Goal: Information Seeking & Learning: Learn about a topic

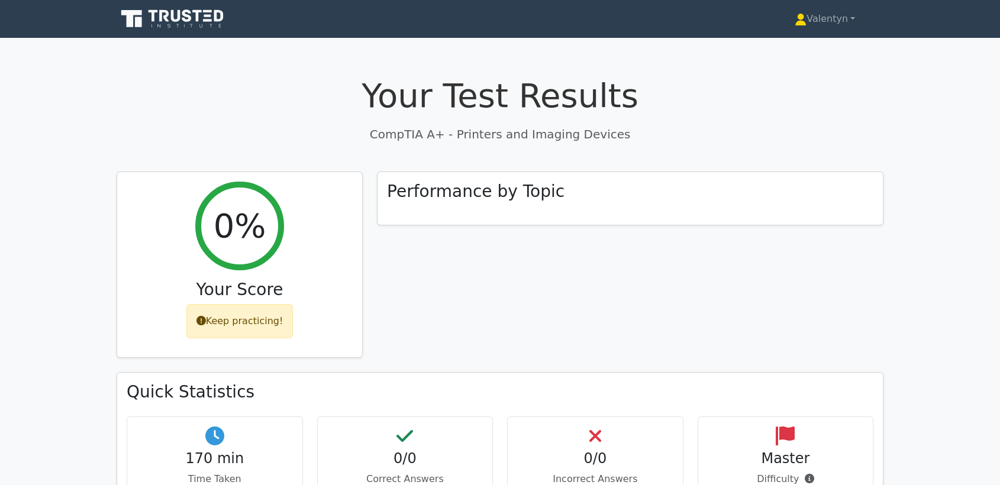
scroll to position [263, 0]
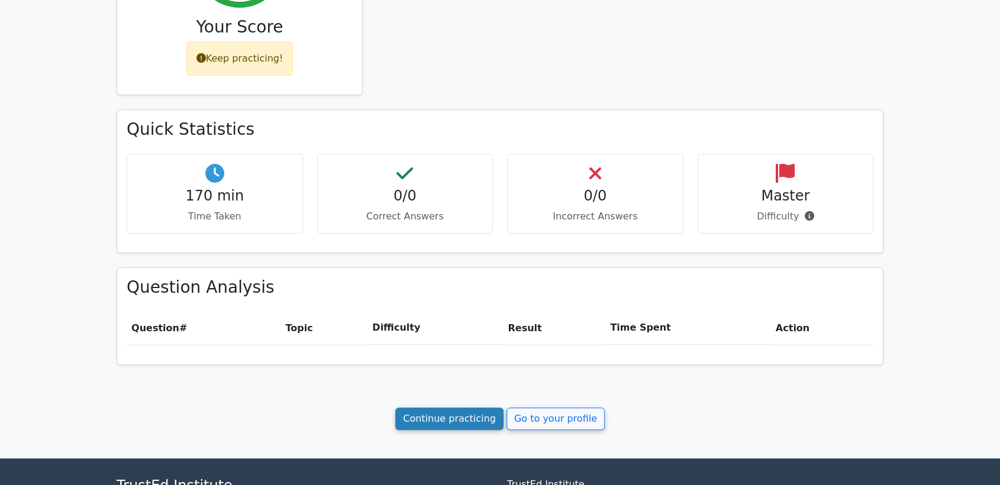
click at [422, 426] on link "Continue practicing" at bounding box center [449, 419] width 108 height 22
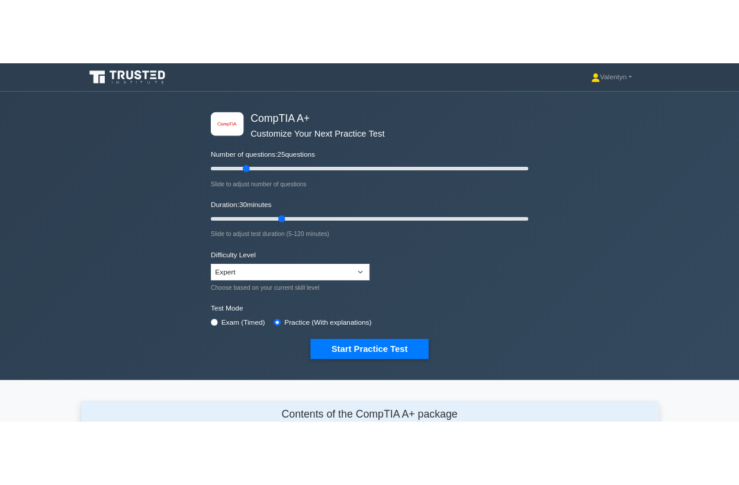
scroll to position [1635, 0]
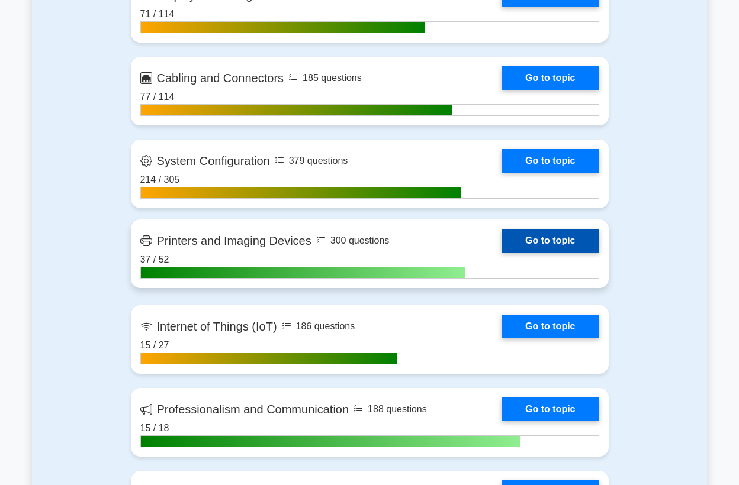
click at [501, 253] on link "Go to topic" at bounding box center [549, 241] width 97 height 24
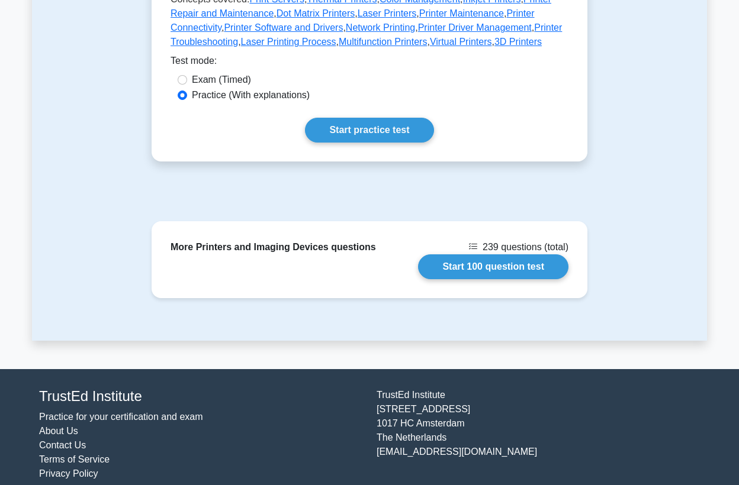
scroll to position [658, 0]
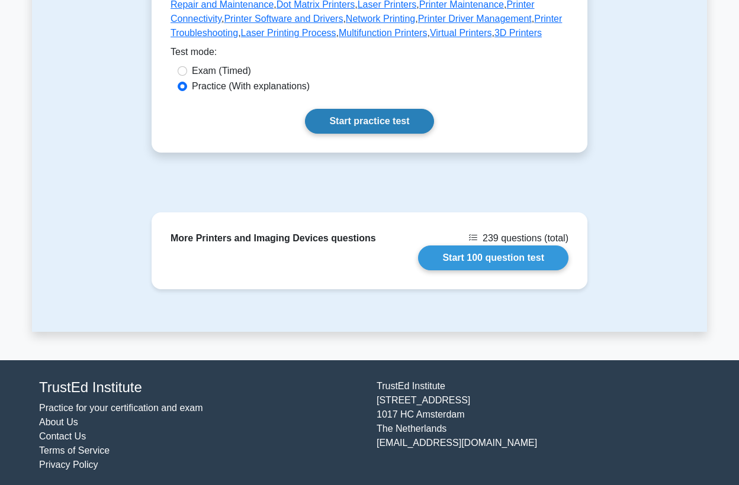
click at [368, 114] on link "Start practice test" at bounding box center [369, 121] width 128 height 25
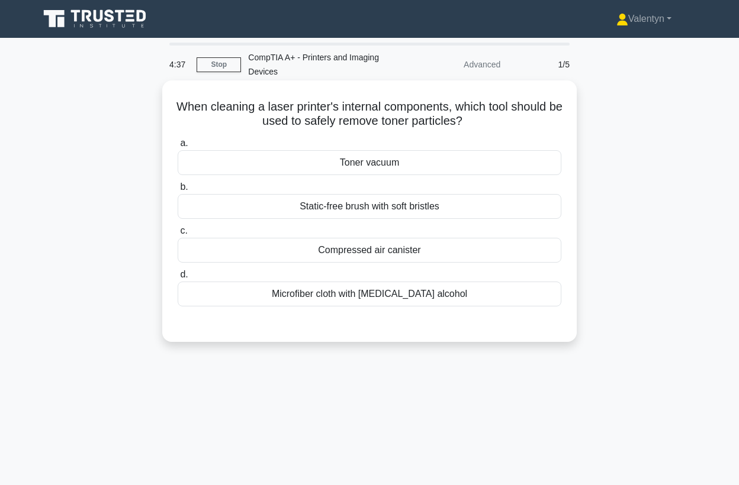
click at [377, 298] on div "Microfiber cloth with [MEDICAL_DATA] alcohol" at bounding box center [370, 294] width 384 height 25
click at [353, 296] on div "Microfiber cloth with [MEDICAL_DATA] alcohol" at bounding box center [370, 294] width 384 height 25
click at [178, 279] on input "d. Microfiber cloth with [MEDICAL_DATA] alcohol" at bounding box center [178, 275] width 0 height 8
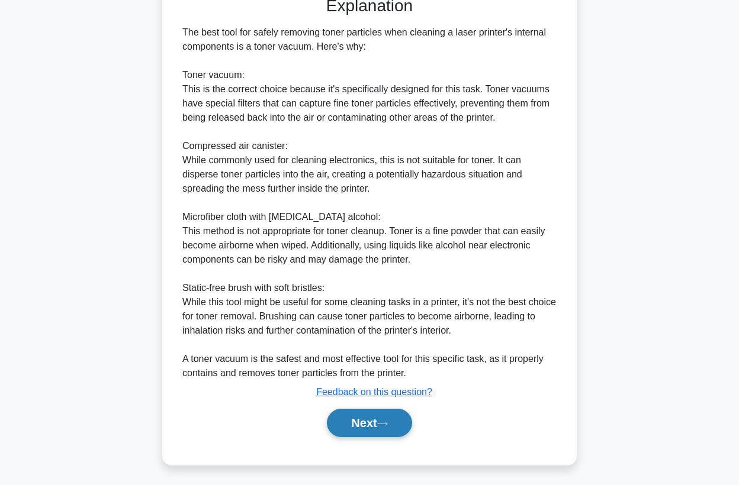
click at [350, 427] on button "Next" at bounding box center [369, 423] width 85 height 28
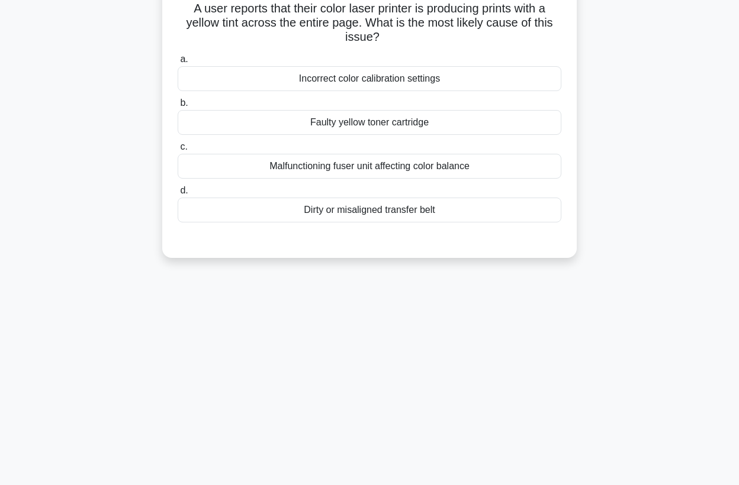
scroll to position [23, 0]
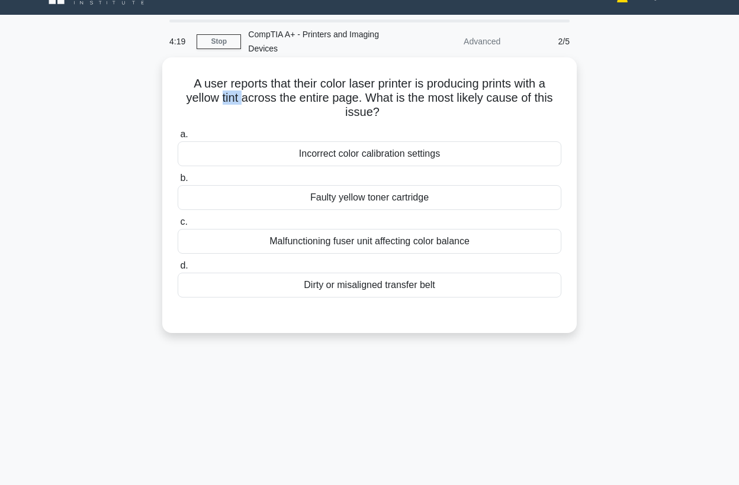
drag, startPoint x: 239, startPoint y: 96, endPoint x: 219, endPoint y: 97, distance: 20.1
click at [219, 97] on h5 "A user reports that their color laser printer is producing prints with a yellow…" at bounding box center [369, 98] width 386 height 44
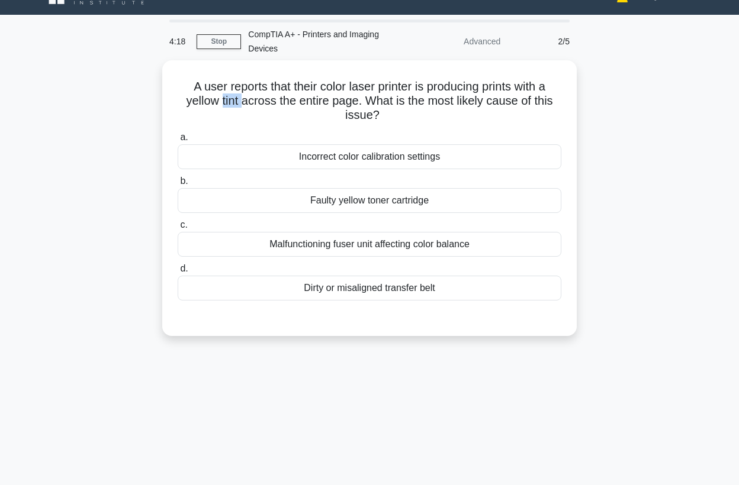
click at [211, 73] on div at bounding box center [211, 73] width 0 height 0
click at [630, 149] on div "A user reports that their color laser printer is producing prints with a yellow…" at bounding box center [369, 205] width 675 height 290
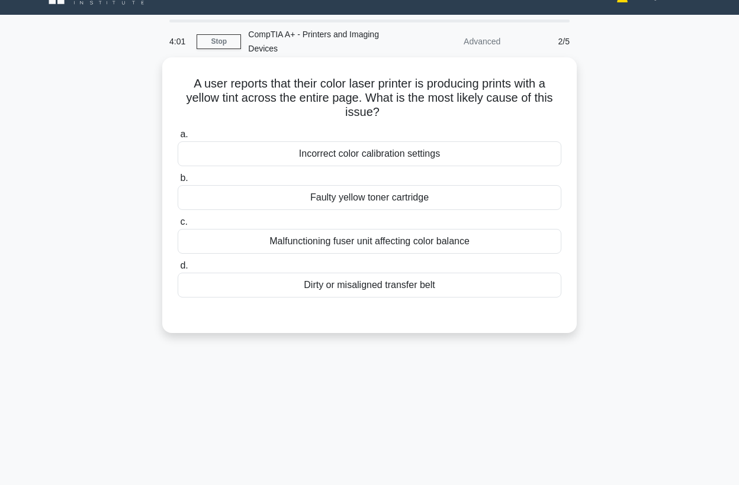
click at [423, 156] on div "Incorrect color calibration settings" at bounding box center [370, 153] width 384 height 25
click at [178, 139] on input "a. Incorrect color calibration settings" at bounding box center [178, 135] width 0 height 8
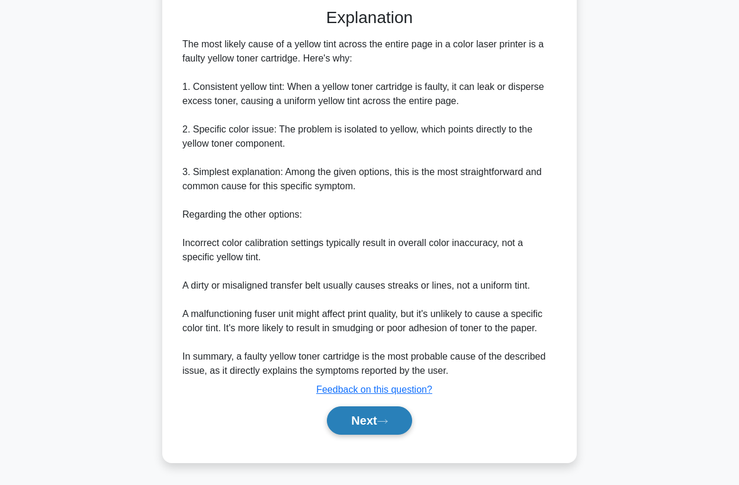
click at [369, 418] on button "Next" at bounding box center [369, 421] width 85 height 28
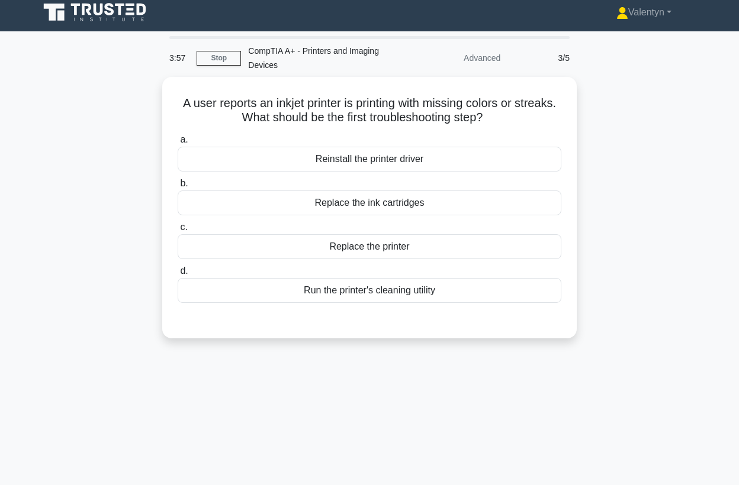
scroll to position [0, 0]
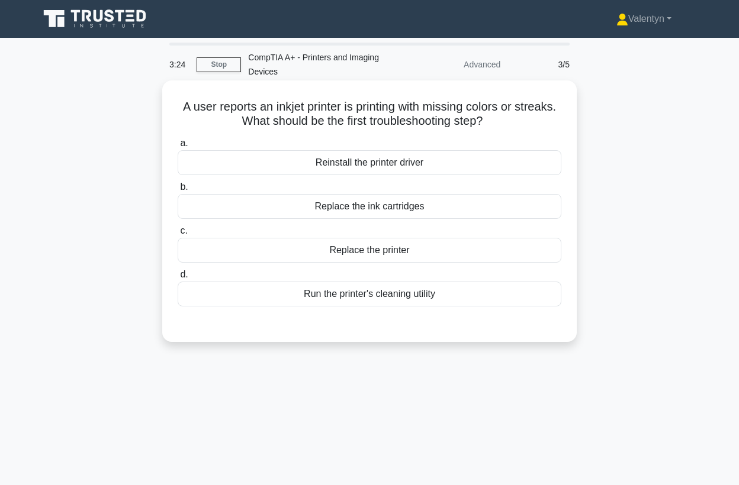
click at [418, 208] on div "Replace the ink cartridges" at bounding box center [370, 206] width 384 height 25
click at [178, 191] on input "b. Replace the ink cartridges" at bounding box center [178, 188] width 0 height 8
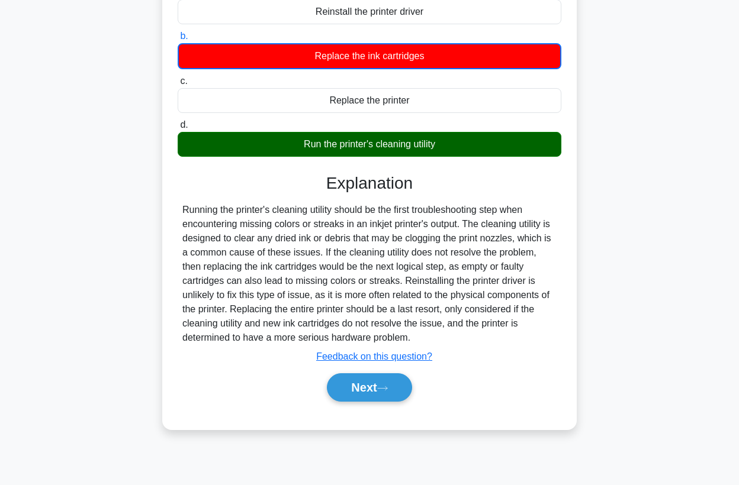
scroll to position [154, 0]
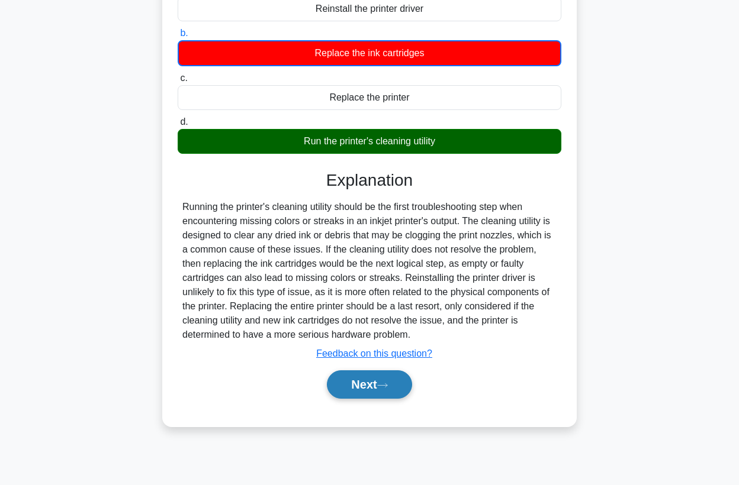
click at [373, 389] on button "Next" at bounding box center [369, 385] width 85 height 28
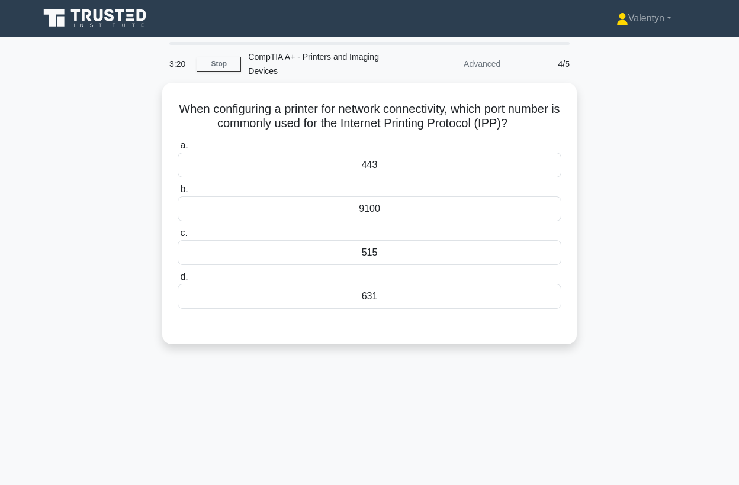
scroll to position [0, 0]
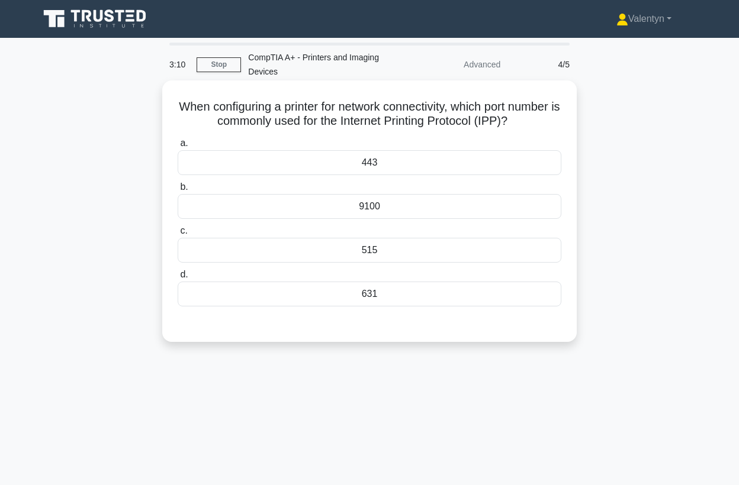
click at [376, 204] on div "9100" at bounding box center [370, 206] width 384 height 25
click at [178, 191] on input "b. 9100" at bounding box center [178, 188] width 0 height 8
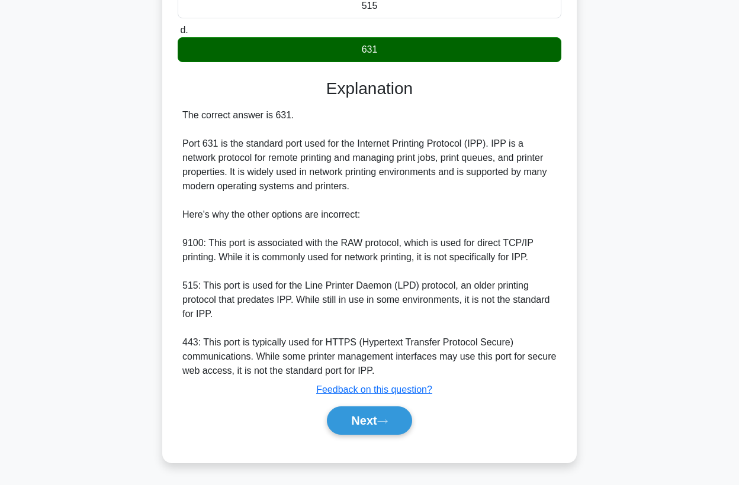
click at [372, 407] on button "Next" at bounding box center [369, 421] width 85 height 28
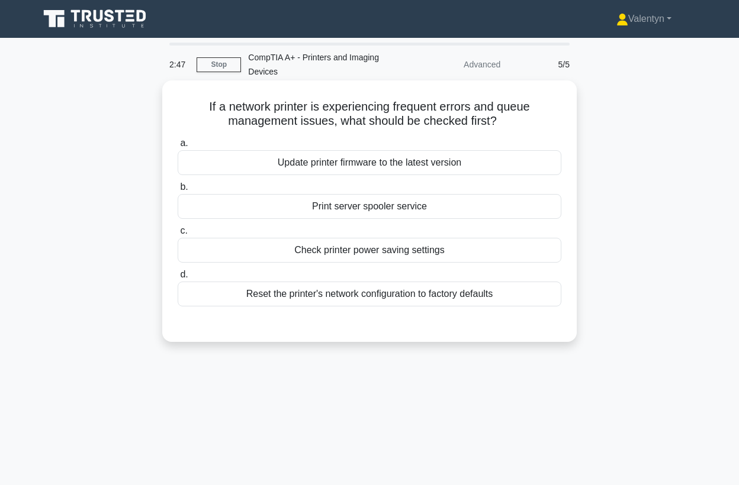
click at [432, 205] on div "Print server spooler service" at bounding box center [370, 206] width 384 height 25
click at [178, 191] on input "b. Print server spooler service" at bounding box center [178, 188] width 0 height 8
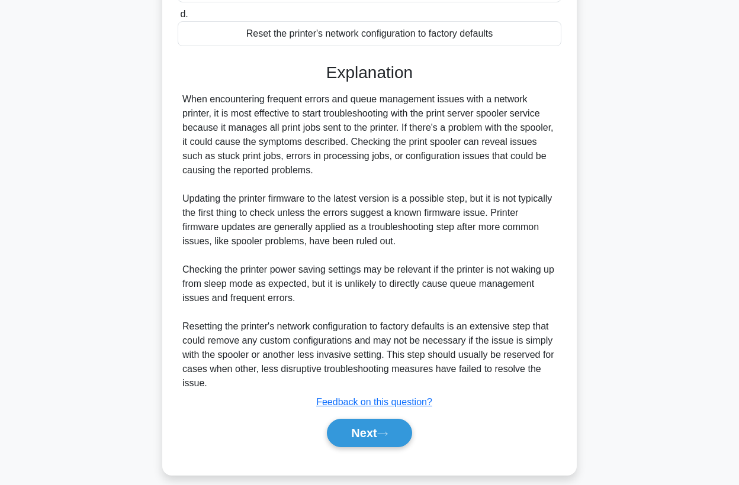
scroll to position [263, 0]
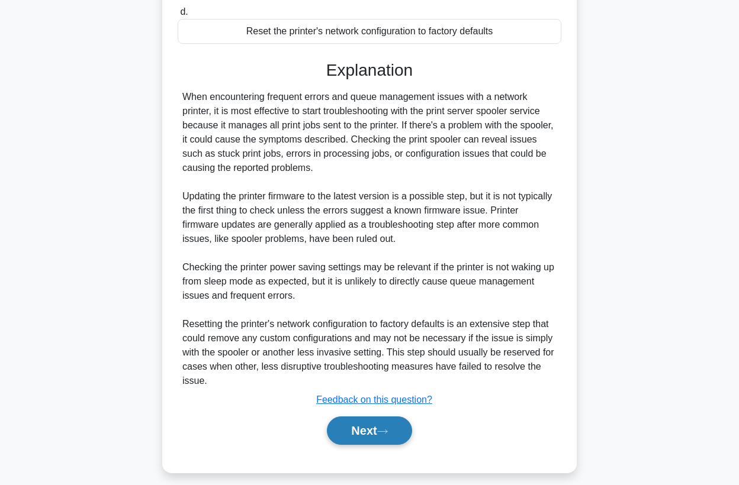
click at [350, 430] on button "Next" at bounding box center [369, 431] width 85 height 28
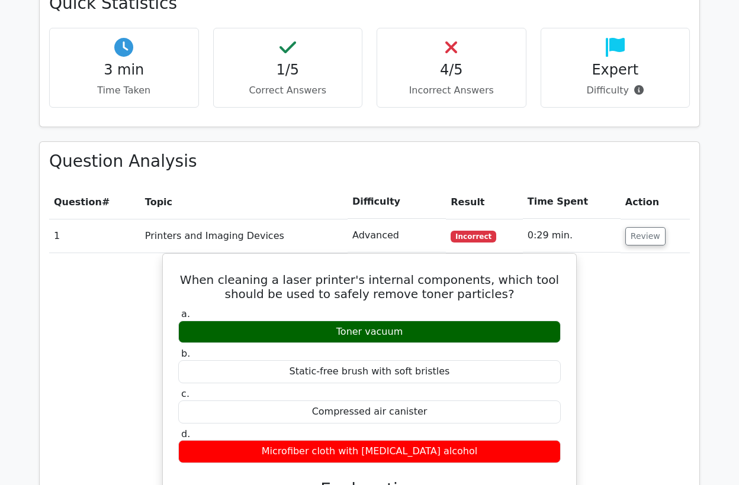
scroll to position [460, 0]
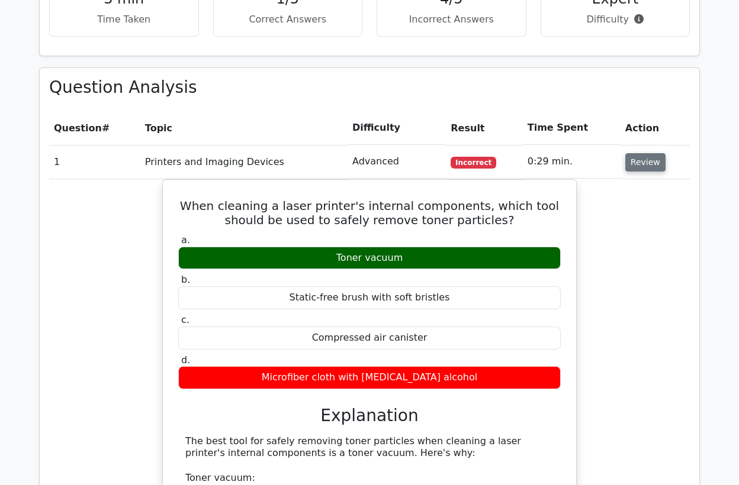
click at [639, 163] on button "Review" at bounding box center [645, 162] width 40 height 18
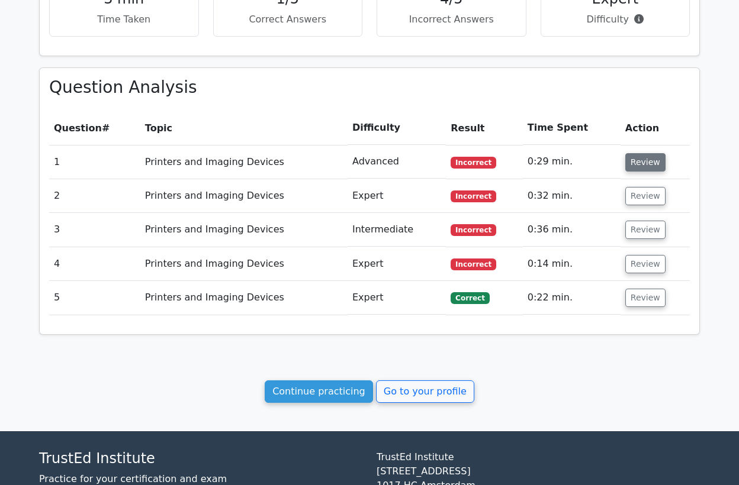
click at [639, 160] on button "Review" at bounding box center [645, 162] width 40 height 18
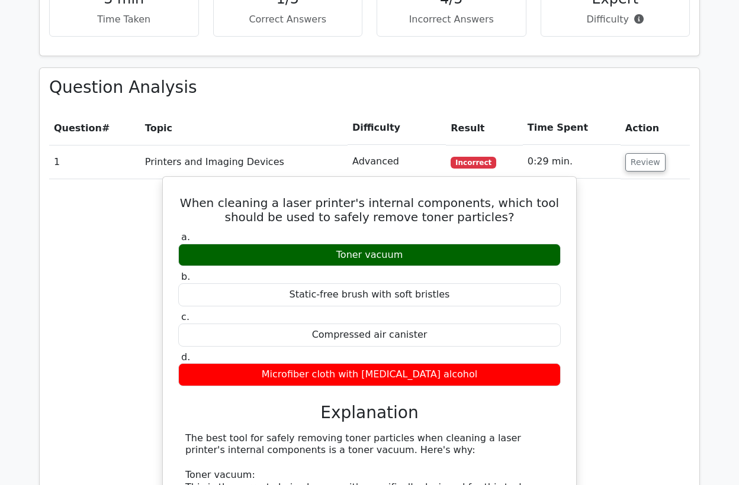
copy div "Toner vacuum"
drag, startPoint x: 403, startPoint y: 254, endPoint x: 340, endPoint y: 254, distance: 62.7
click at [340, 254] on div "Toner vacuum" at bounding box center [369, 255] width 382 height 23
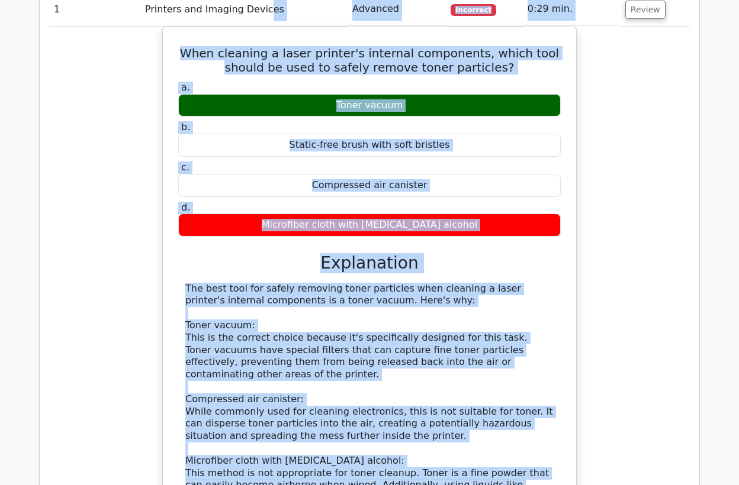
scroll to position [462, 0]
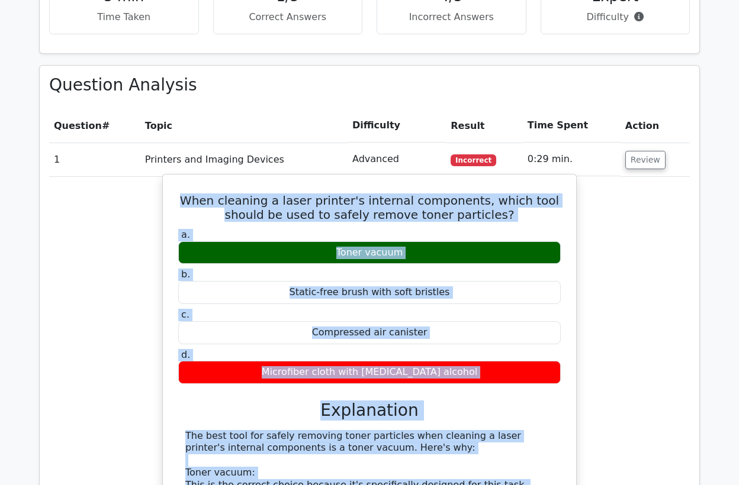
drag, startPoint x: 427, startPoint y: 407, endPoint x: 175, endPoint y: 190, distance: 332.0
copy div "When cleaning a laser printer's internal components, which tool should be used …"
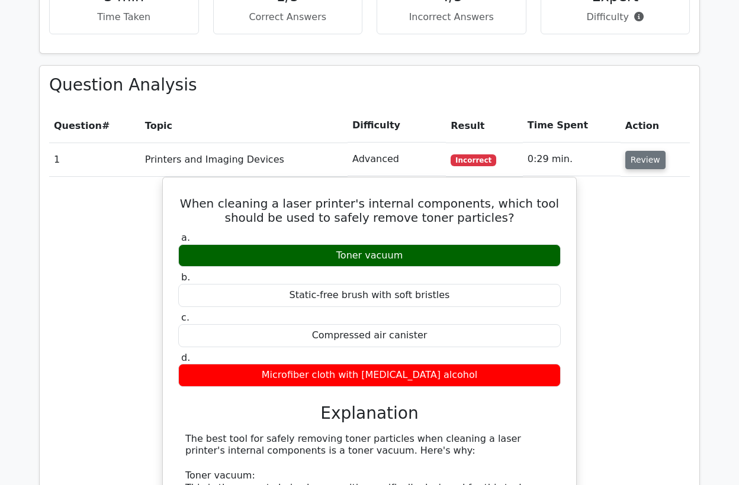
click at [640, 157] on button "Review" at bounding box center [645, 160] width 40 height 18
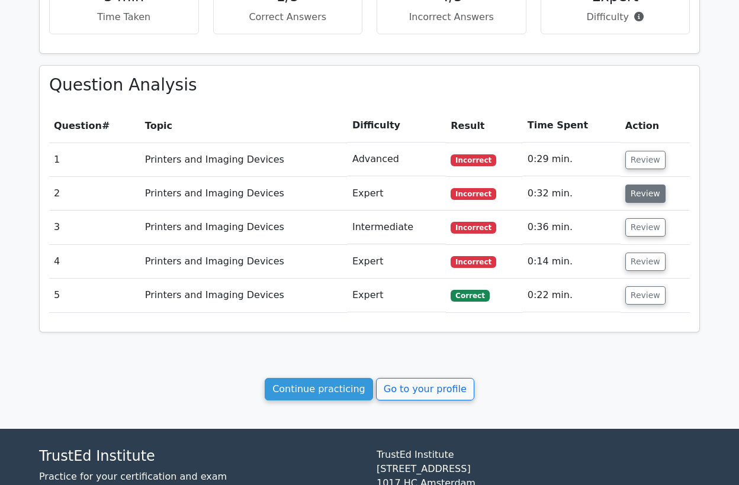
click at [640, 194] on button "Review" at bounding box center [645, 194] width 40 height 18
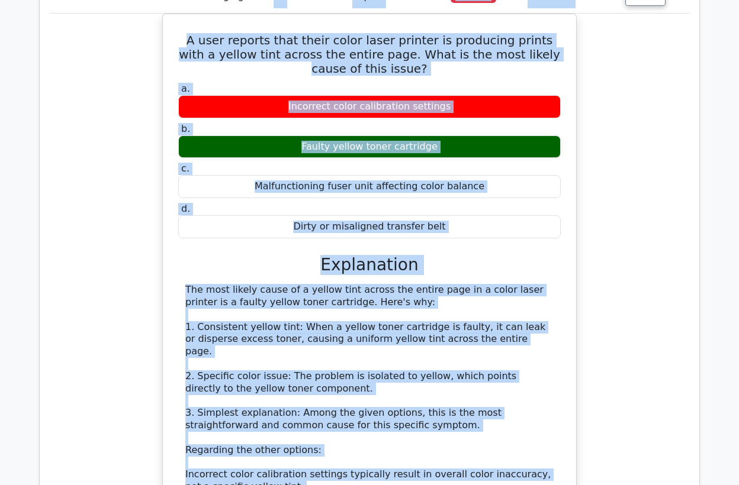
scroll to position [648, 0]
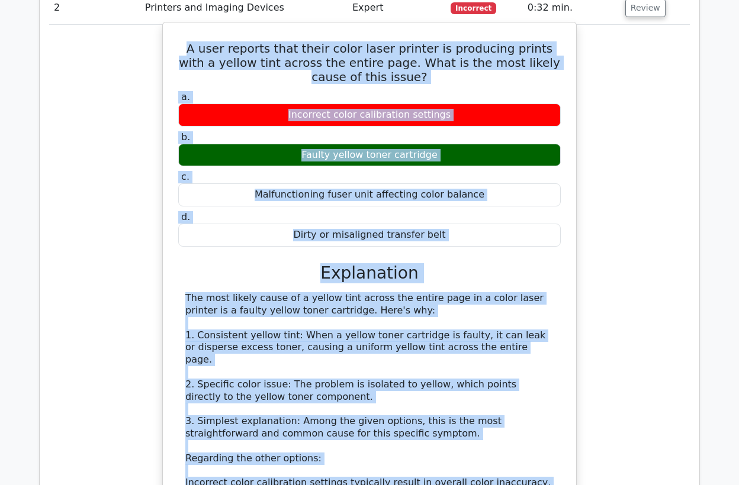
drag, startPoint x: 462, startPoint y: 305, endPoint x: 177, endPoint y: 51, distance: 381.6
click at [177, 51] on div "A user reports that their color laser printer is producing prints with a yellow…" at bounding box center [370, 347] width 404 height 641
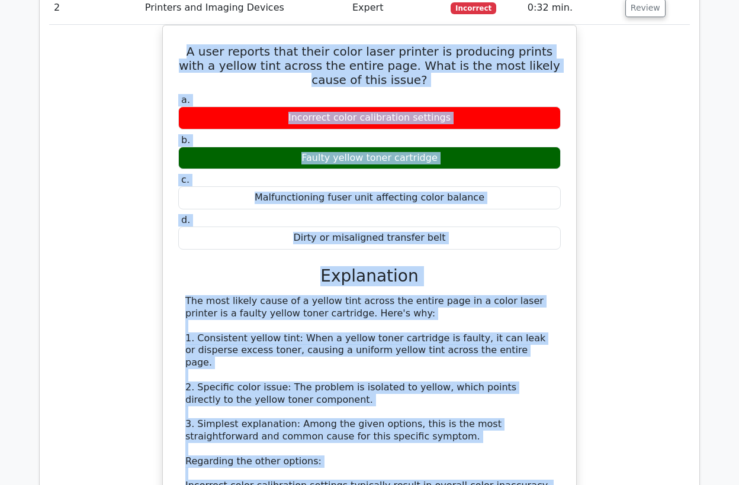
copy div "A user reports that their color laser printer is producing prints with a yellow…"
click at [76, 247] on div "A user reports that their color laser printer is producing prints with a yellow…" at bounding box center [369, 358] width 640 height 666
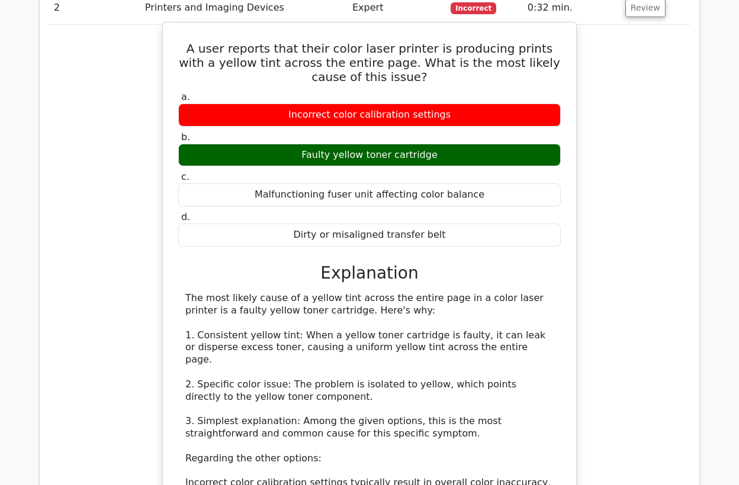
drag, startPoint x: 302, startPoint y: 310, endPoint x: 211, endPoint y: 304, distance: 91.3
click at [211, 304] on div "The most likely cause of a yellow tint across the entire page in a color laser …" at bounding box center [369, 458] width 368 height 333
copy div "yellow toner cartridge"
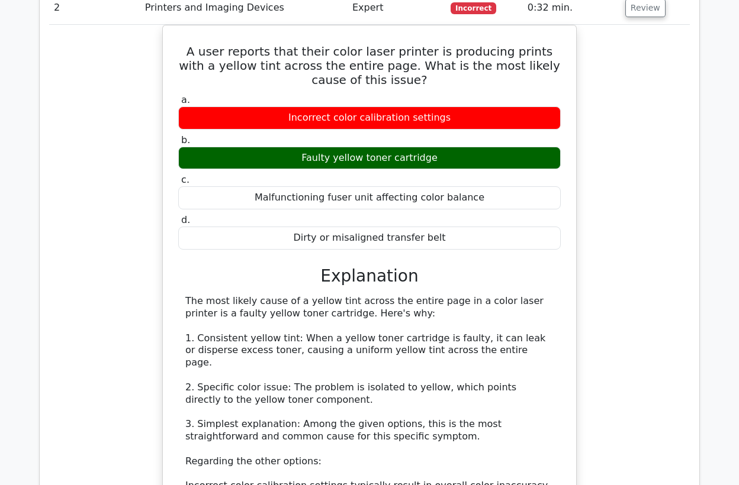
click at [119, 209] on div "A user reports that their color laser printer is producing prints with a yellow…" at bounding box center [369, 358] width 640 height 666
click at [639, 4] on button "Review" at bounding box center [645, 8] width 40 height 18
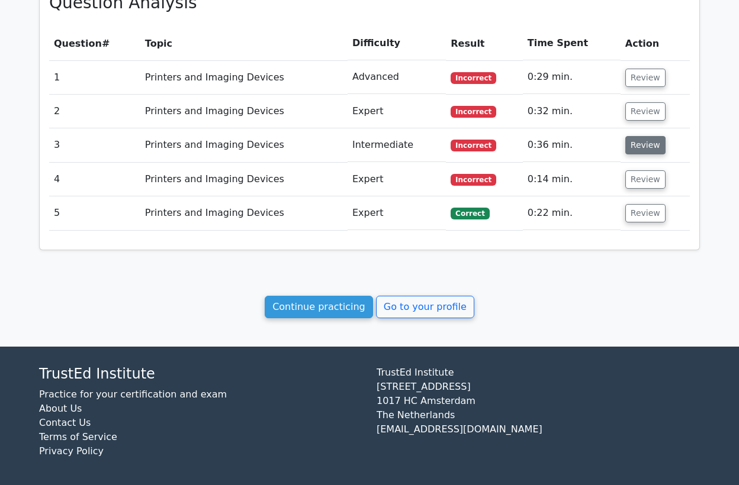
click at [636, 142] on button "Review" at bounding box center [645, 145] width 40 height 18
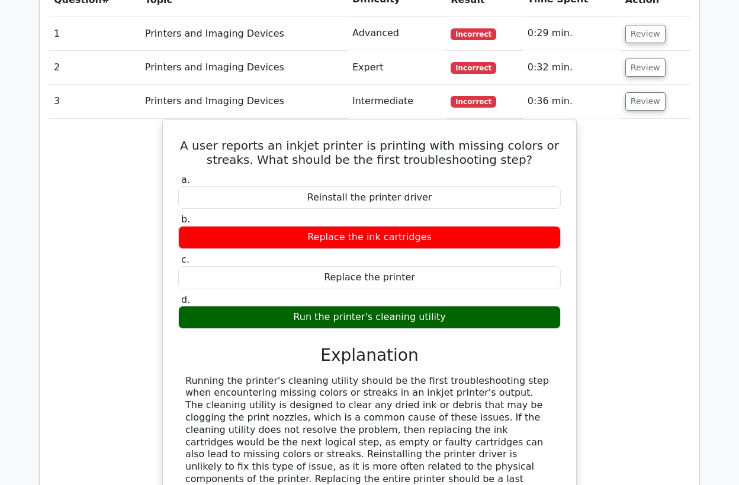
scroll to position [611, 0]
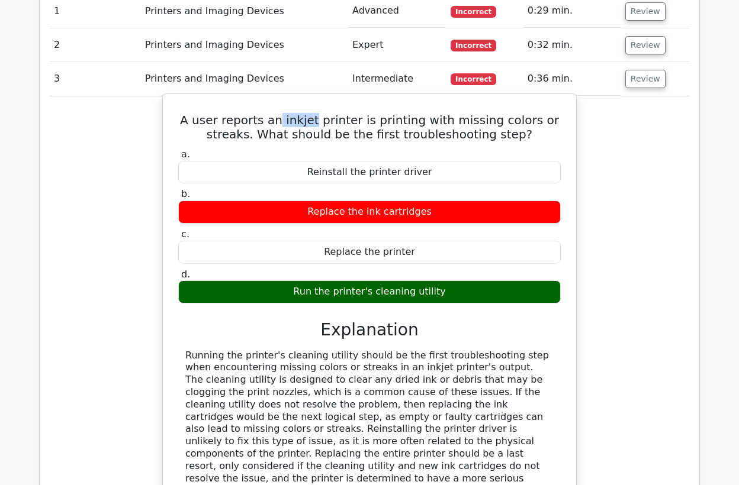
drag, startPoint x: 324, startPoint y: 120, endPoint x: 289, endPoint y: 120, distance: 34.9
click at [289, 120] on h5 "A user reports an inkjet printer is printing with missing colors or streaks. Wh…" at bounding box center [369, 127] width 385 height 28
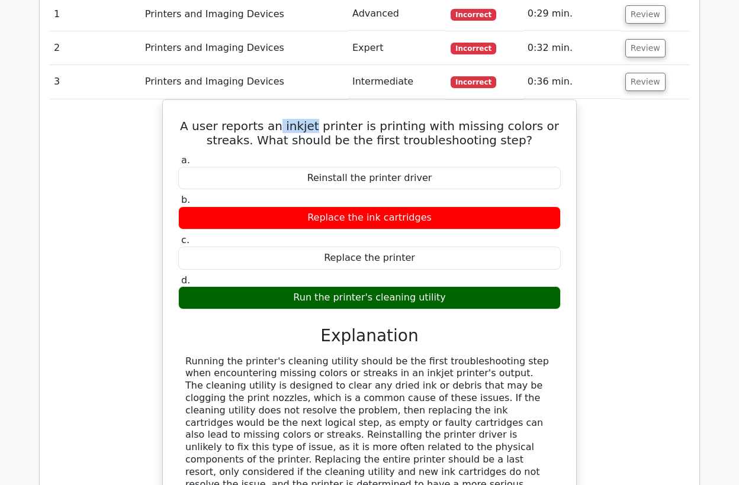
click at [281, 127] on div at bounding box center [281, 127] width 0 height 0
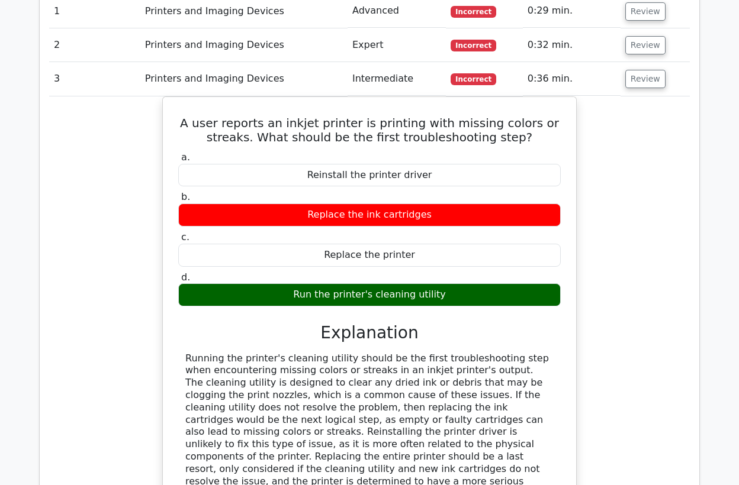
click at [665, 146] on div "A user reports an inkjet printer is printing with missing colors or streaks. Wh…" at bounding box center [369, 329] width 640 height 467
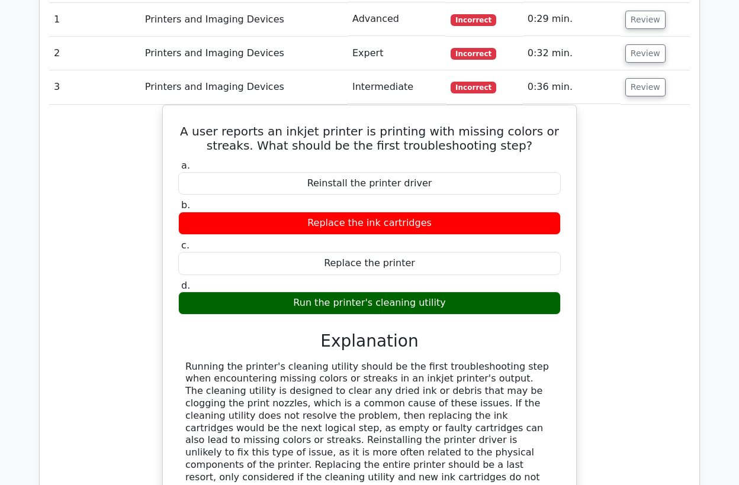
scroll to position [552, 0]
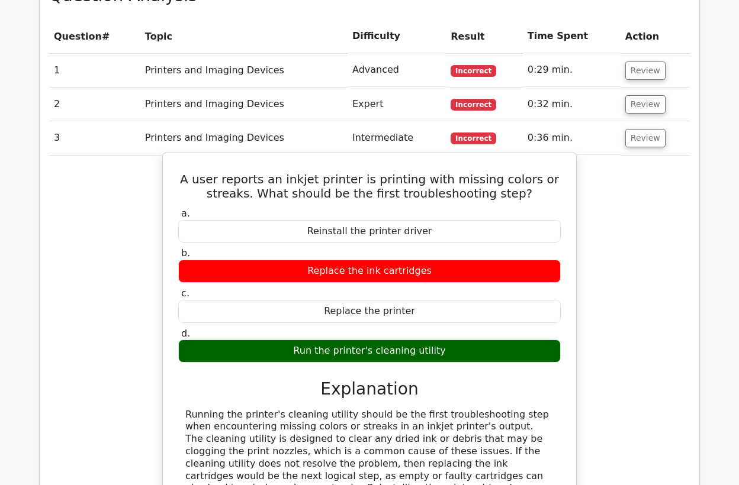
drag, startPoint x: 423, startPoint y: 330, endPoint x: 189, endPoint y: 180, distance: 278.0
click at [189, 180] on div "A user reports an inkjet printer is printing with missing colors or streaks. Wh…" at bounding box center [370, 379] width 404 height 442
copy div "A user reports an inkjet printer is printing with missing colors or streaks. Wh…"
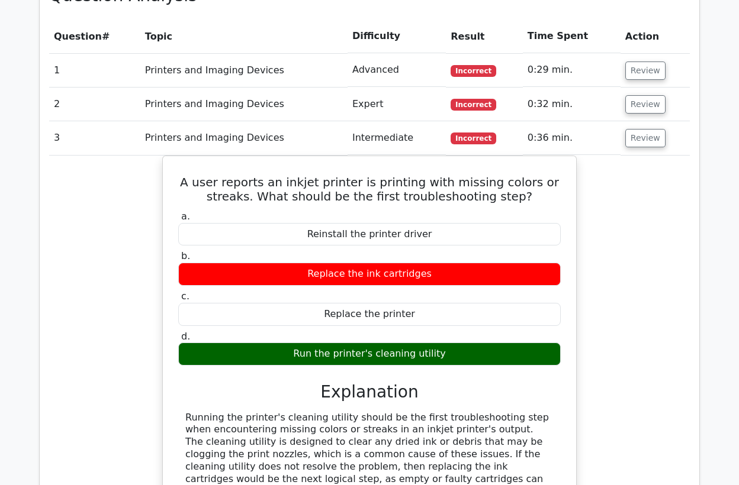
drag, startPoint x: 90, startPoint y: 249, endPoint x: 104, endPoint y: 233, distance: 20.9
click at [91, 248] on div "A user reports an inkjet printer is printing with missing colors or streaks. Wh…" at bounding box center [369, 389] width 640 height 467
click at [625, 139] on button "Review" at bounding box center [645, 138] width 40 height 18
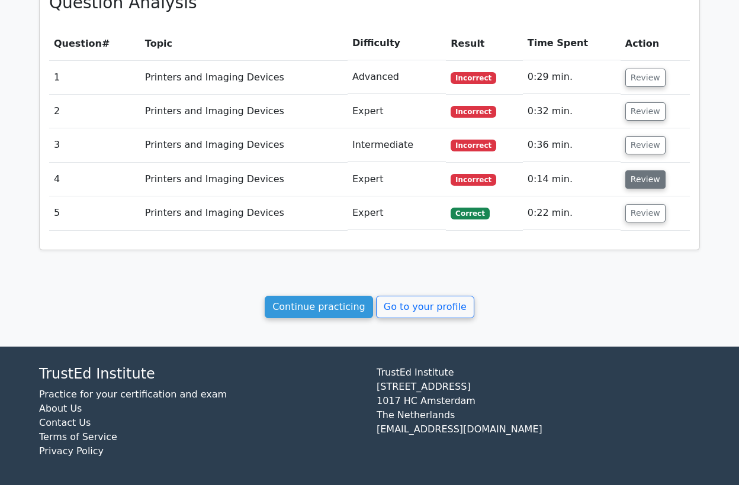
click at [630, 182] on button "Review" at bounding box center [645, 179] width 40 height 18
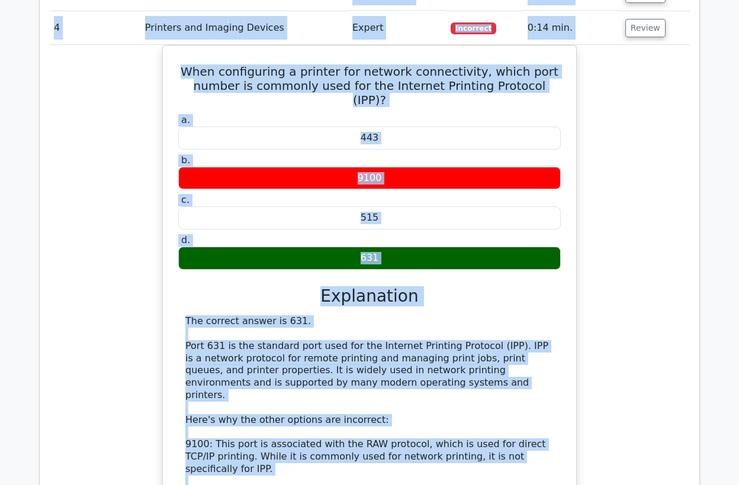
scroll to position [651, 0]
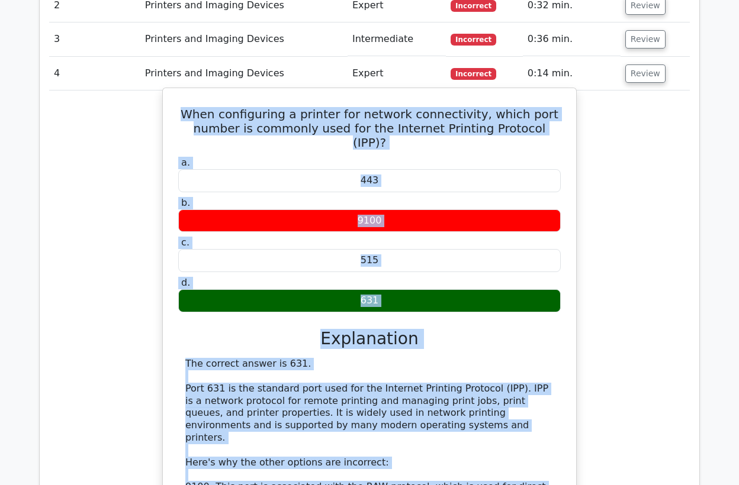
drag, startPoint x: 409, startPoint y: 414, endPoint x: 184, endPoint y: 110, distance: 377.9
click at [184, 110] on div "When configuring a printer for network connectivity, which port number is commo…" at bounding box center [370, 376] width 404 height 567
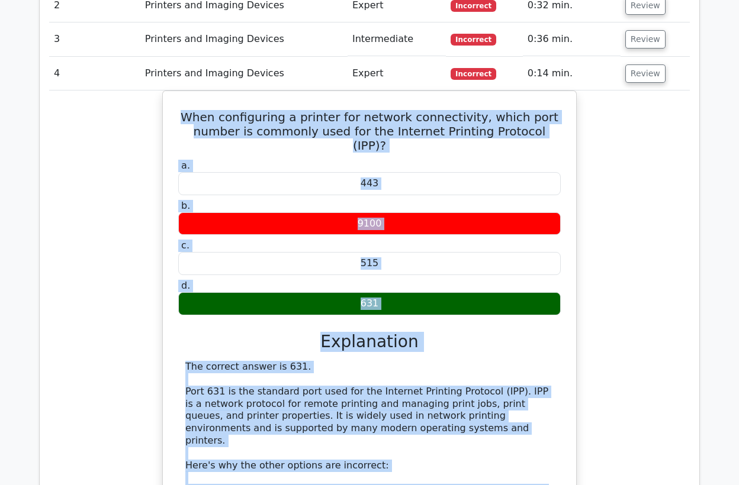
copy div "When configuring a printer for network connectivity, which port number is commo…"
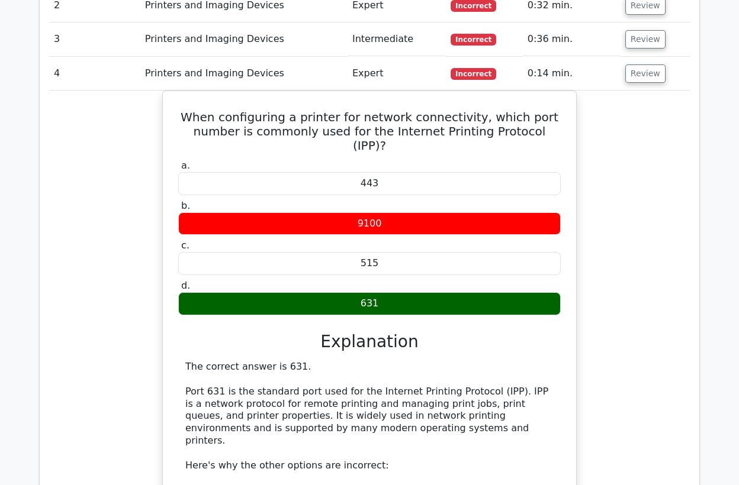
click at [179, 72] on td "Printers and Imaging Devices" at bounding box center [243, 74] width 207 height 34
click at [636, 73] on button "Review" at bounding box center [645, 74] width 40 height 18
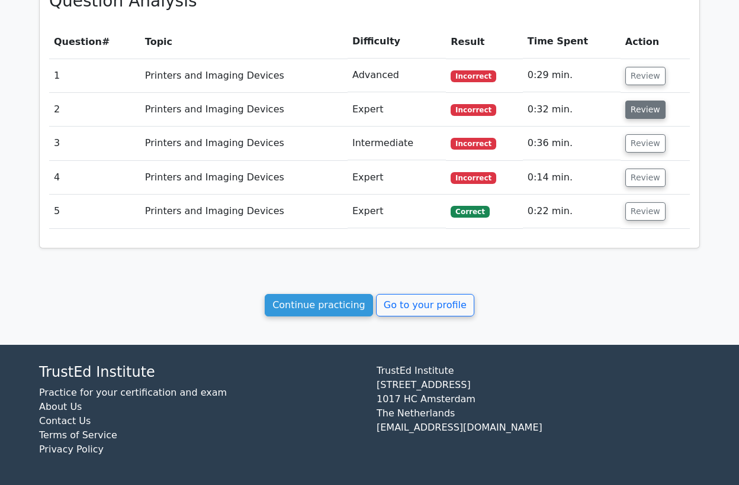
scroll to position [545, 0]
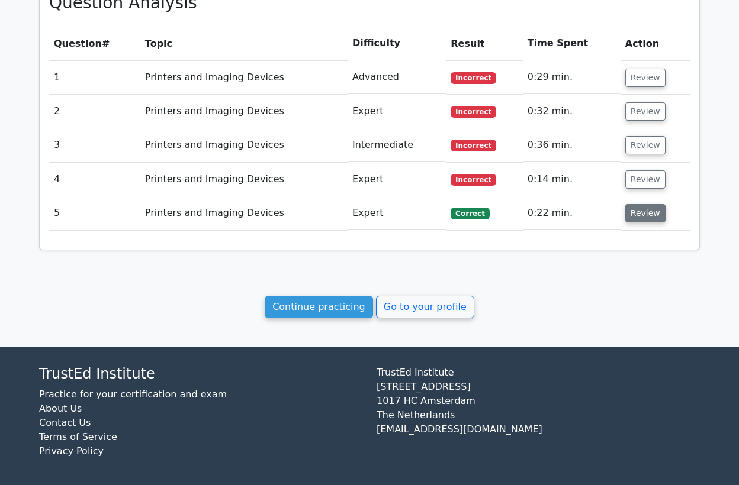
click at [634, 214] on button "Review" at bounding box center [645, 213] width 40 height 18
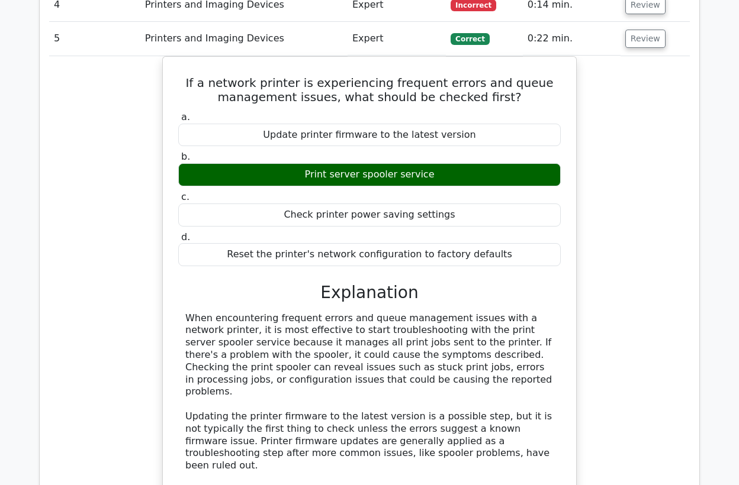
scroll to position [742, 0]
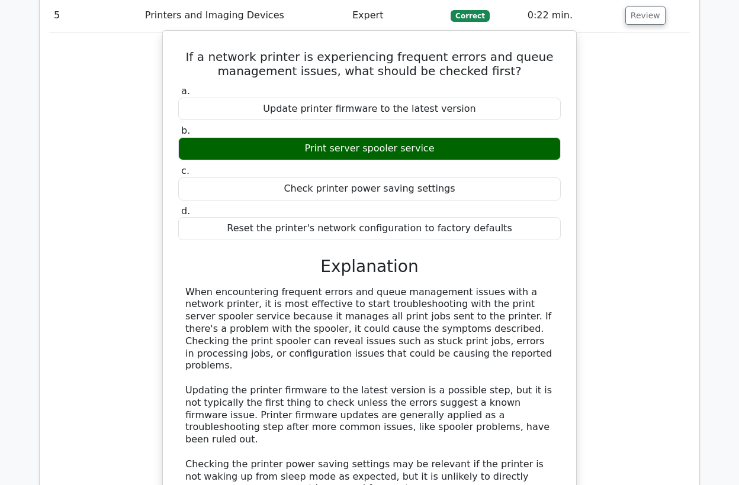
drag, startPoint x: 440, startPoint y: 148, endPoint x: 307, endPoint y: 146, distance: 133.8
click at [307, 146] on div "Print server spooler service" at bounding box center [369, 148] width 382 height 23
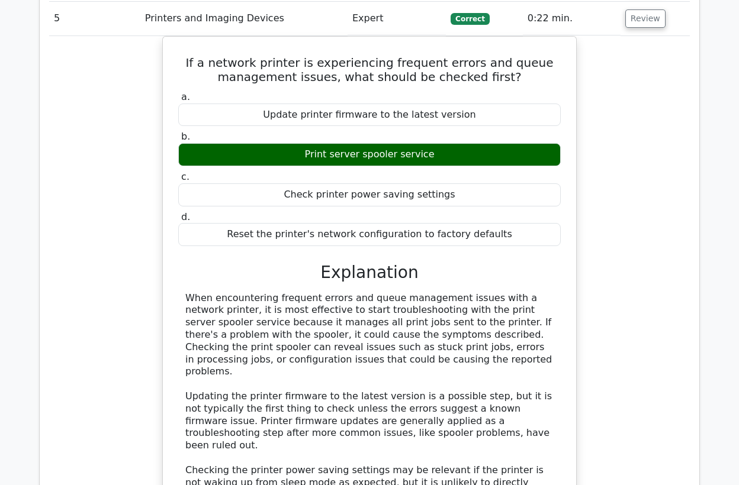
click at [299, 124] on div at bounding box center [299, 124] width 0 height 0
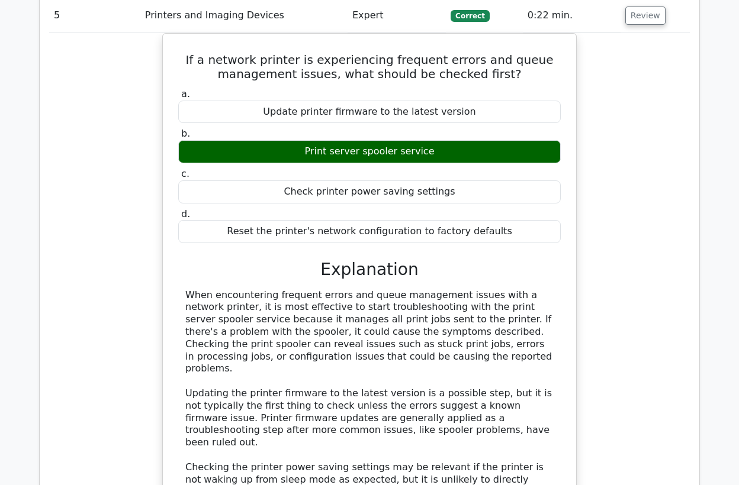
click at [611, 328] on div "If a network printer is experiencing frequent errors and queue management issue…" at bounding box center [369, 334] width 640 height 603
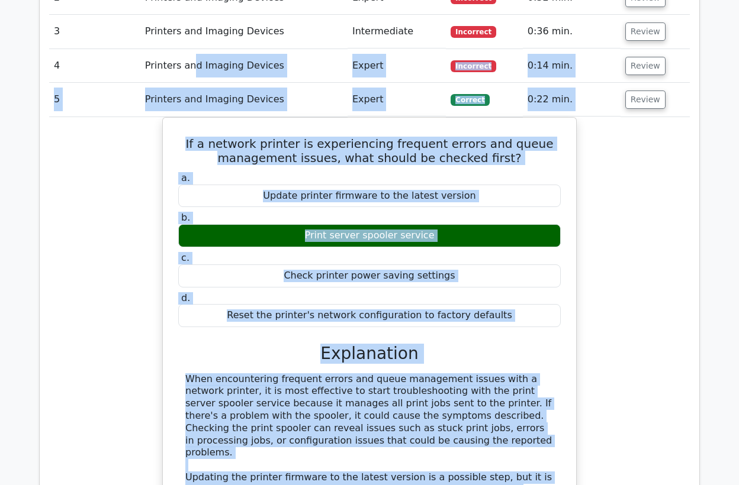
scroll to position [658, 0]
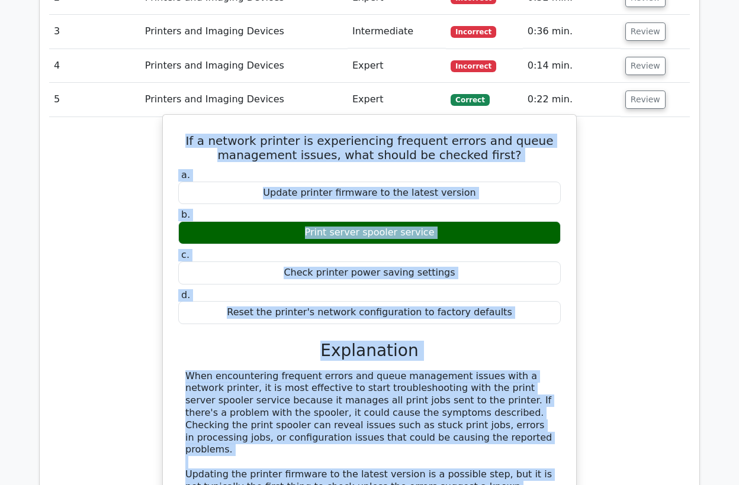
drag, startPoint x: 211, startPoint y: 335, endPoint x: 199, endPoint y: 142, distance: 193.4
click at [199, 142] on div "If a network printer is experiencing frequent errors and queue management issue…" at bounding box center [370, 409] width 404 height 578
copy div "If a network printer is experiencing frequent errors and queue management issue…"
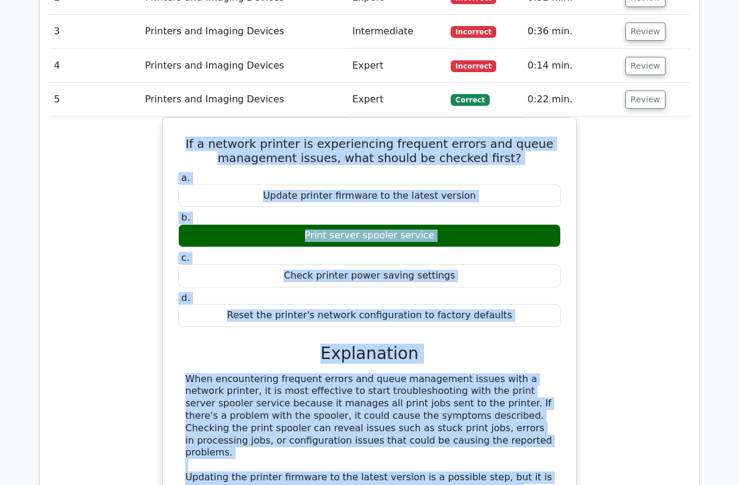
click at [156, 221] on div "If a network printer is experiencing frequent errors and queue management issue…" at bounding box center [369, 418] width 640 height 603
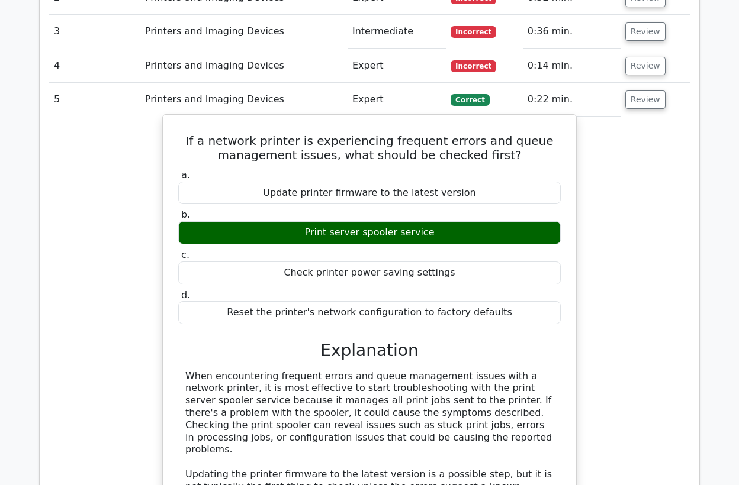
drag, startPoint x: 396, startPoint y: 230, endPoint x: 363, endPoint y: 229, distance: 32.6
click at [363, 229] on div "Print server spooler service" at bounding box center [369, 232] width 382 height 23
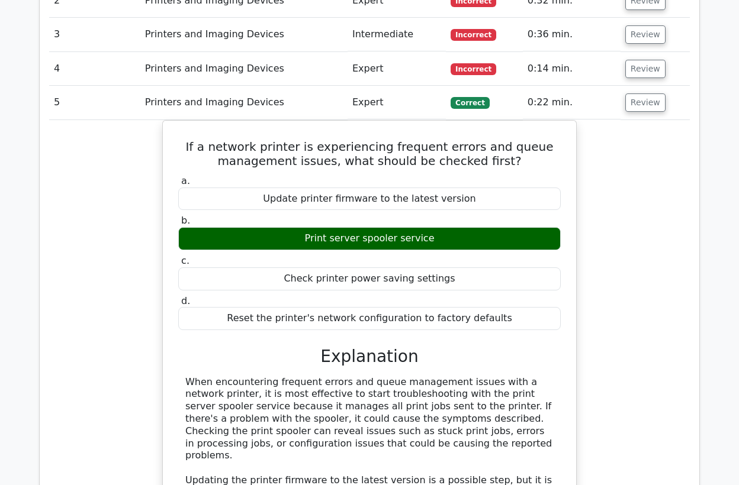
click at [356, 208] on div at bounding box center [356, 208] width 0 height 0
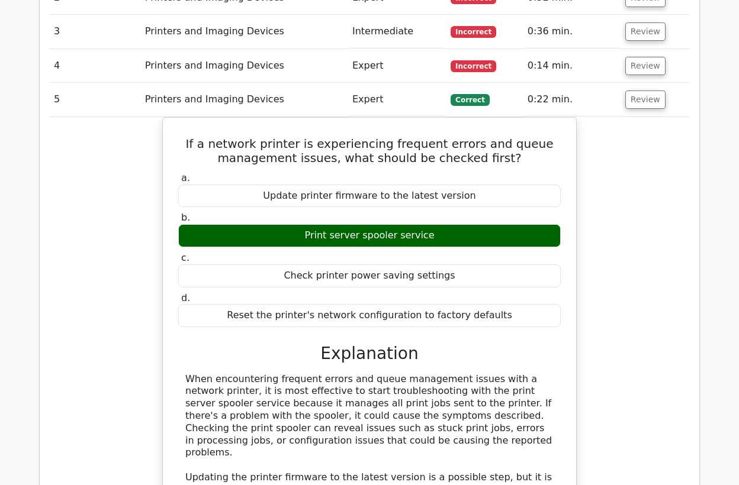
click at [123, 196] on div "If a network printer is experiencing frequent errors and queue management issue…" at bounding box center [369, 418] width 640 height 603
click at [651, 102] on button "Review" at bounding box center [645, 100] width 40 height 18
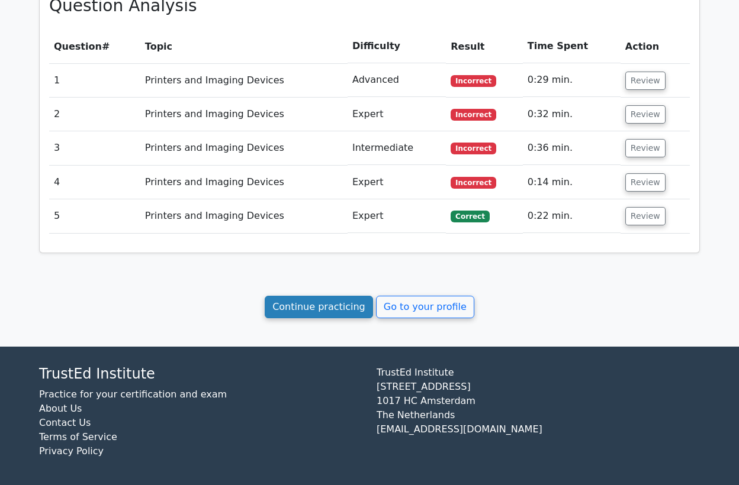
click at [304, 302] on link "Continue practicing" at bounding box center [319, 307] width 108 height 22
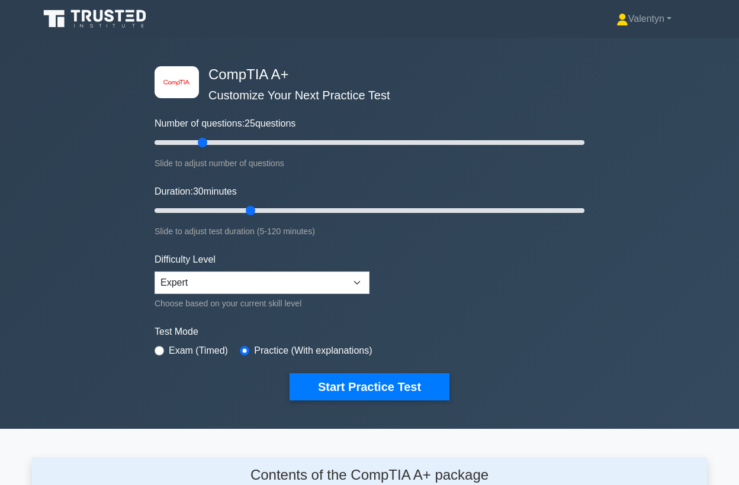
scroll to position [1635, 0]
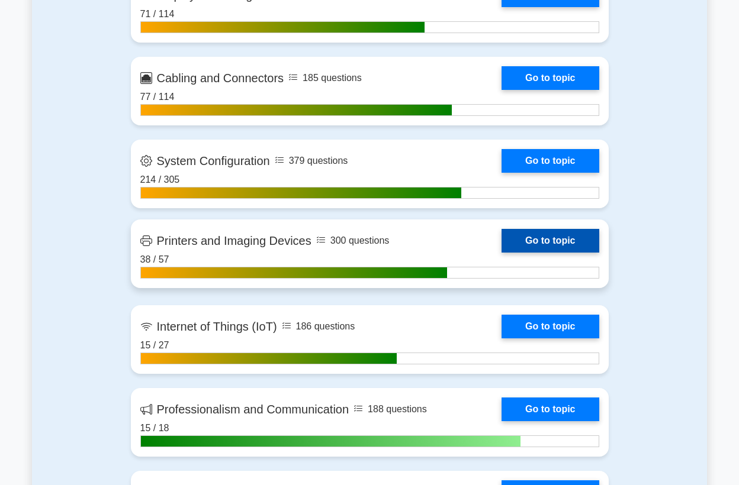
click at [524, 238] on link "Go to topic" at bounding box center [549, 241] width 97 height 24
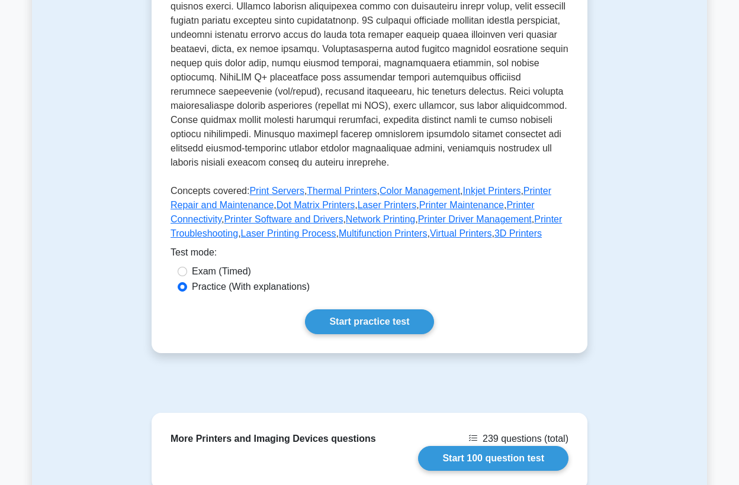
scroll to position [460, 0]
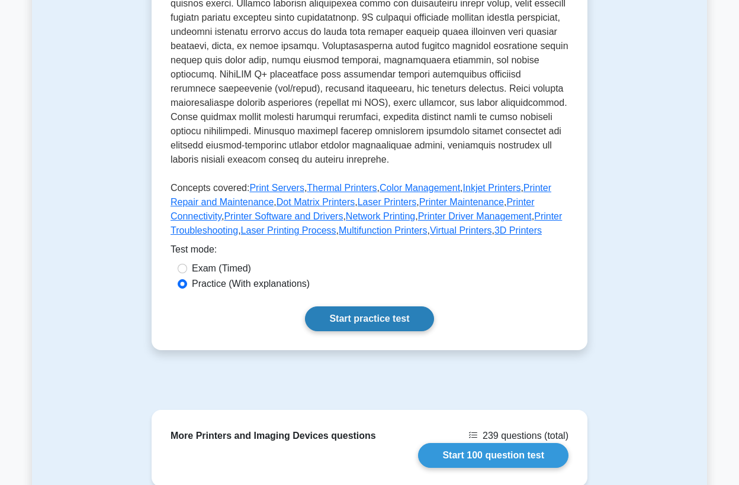
click at [381, 324] on link "Start practice test" at bounding box center [369, 319] width 128 height 25
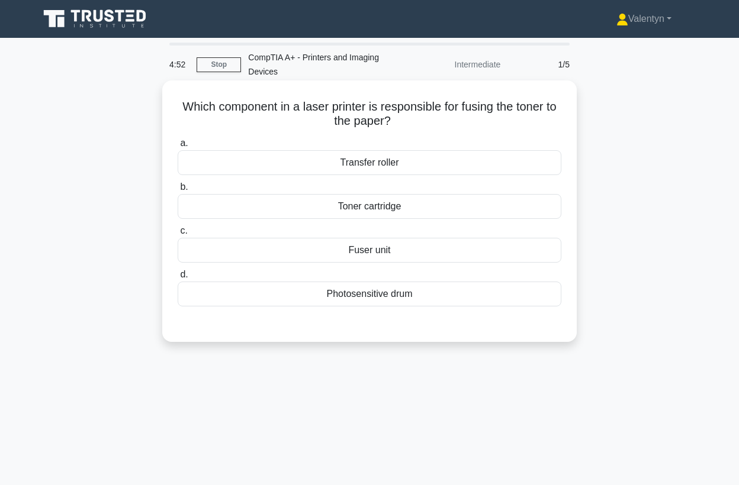
click at [394, 254] on div "Fuser unit" at bounding box center [370, 250] width 384 height 25
click at [178, 235] on input "c. Fuser unit" at bounding box center [178, 231] width 0 height 8
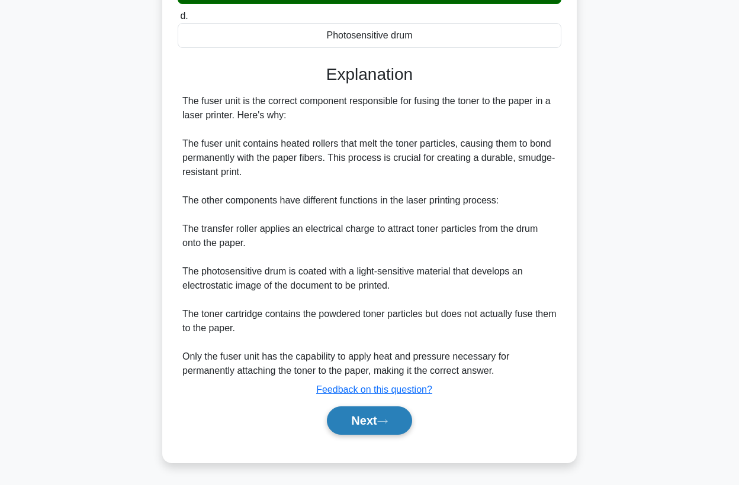
click at [363, 412] on button "Next" at bounding box center [369, 421] width 85 height 28
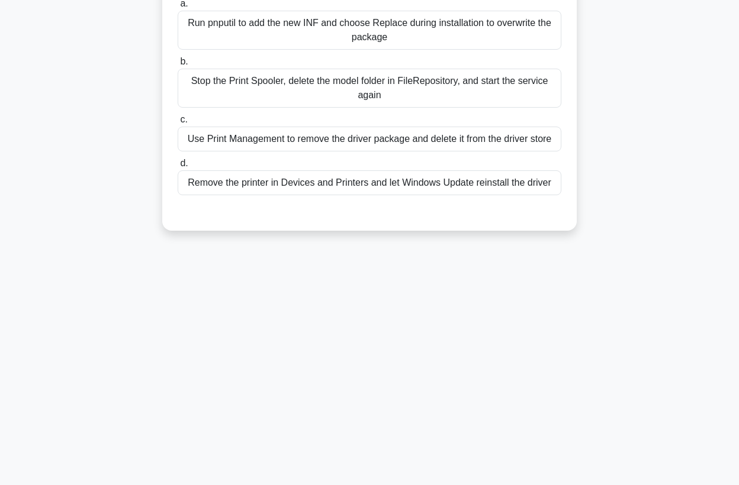
scroll to position [23, 0]
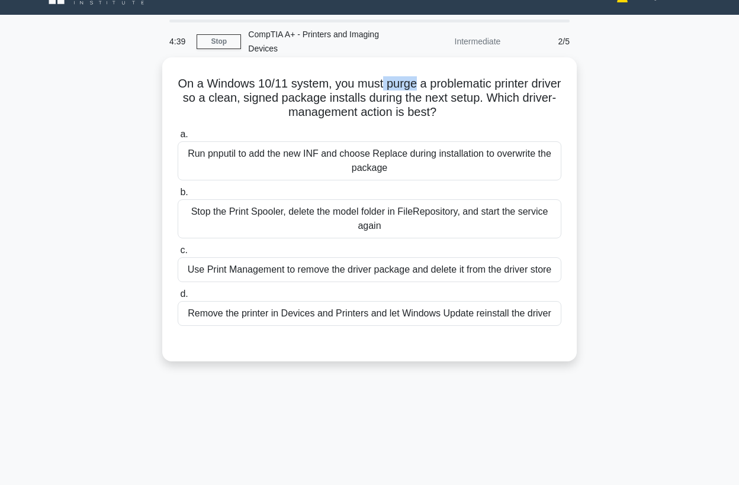
drag, startPoint x: 430, startPoint y: 85, endPoint x: 395, endPoint y: 82, distance: 35.1
click at [395, 82] on h5 "On a Windows 10/11 system, you must purge a problematic printer driver so a cle…" at bounding box center [369, 98] width 386 height 44
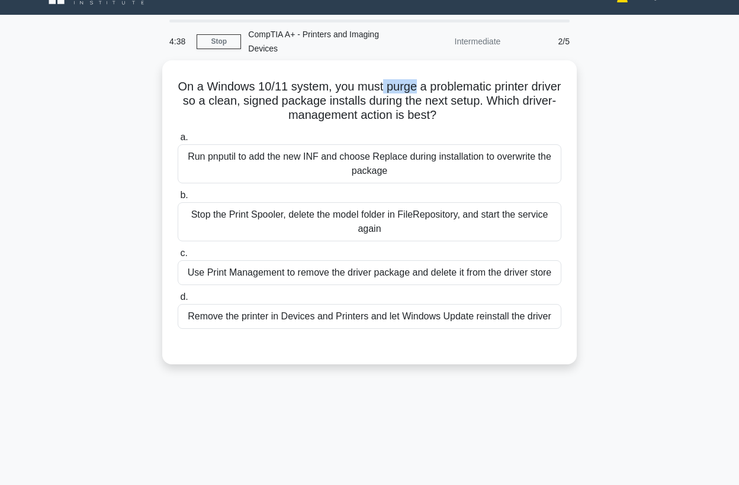
click at [388, 59] on div at bounding box center [388, 59] width 0 height 0
click at [587, 107] on div "On a Windows 10/11 system, you must purge a problematic printer driver so a cle…" at bounding box center [369, 219] width 675 height 318
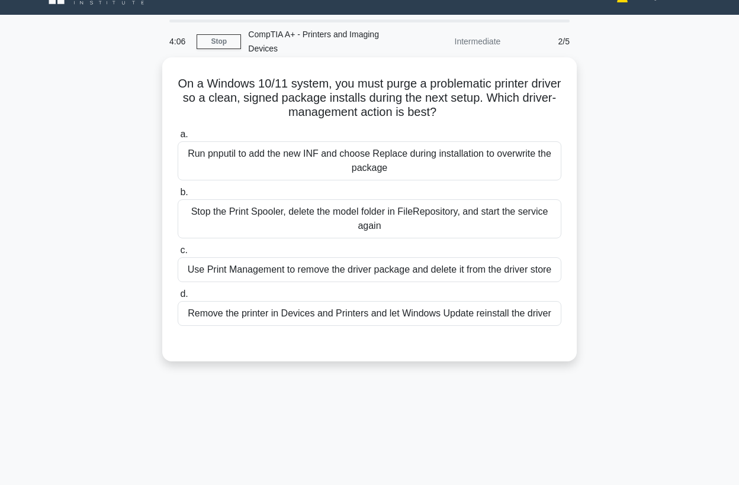
click at [292, 318] on div "Remove the printer in Devices and Printers and let Windows Update reinstall the…" at bounding box center [370, 313] width 384 height 25
click at [178, 298] on input "d. Remove the printer in Devices and Printers and let Windows Update reinstall …" at bounding box center [178, 295] width 0 height 8
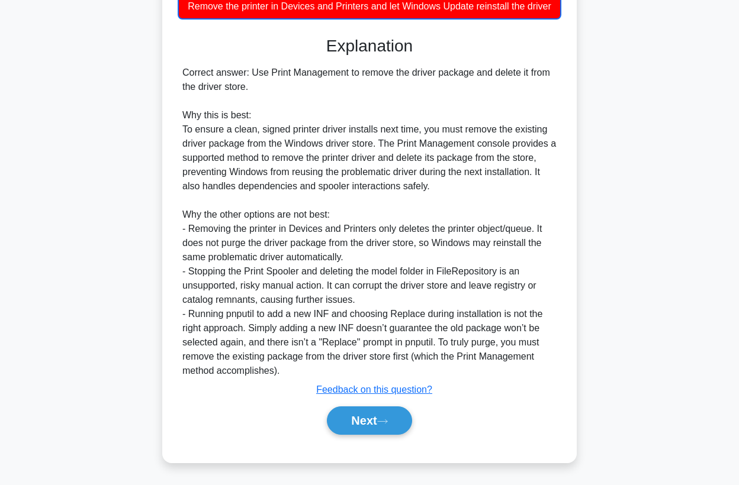
scroll to position [352, 0]
click at [349, 430] on button "Next" at bounding box center [369, 421] width 85 height 28
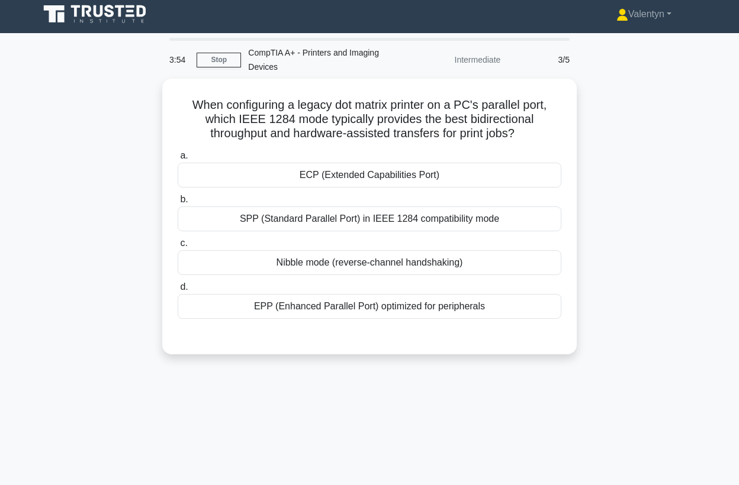
scroll to position [0, 0]
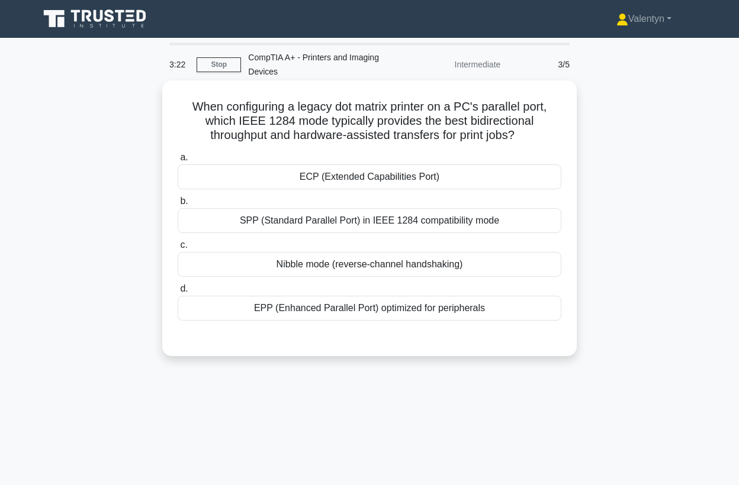
click at [377, 309] on div "EPP (Enhanced Parallel Port) optimized for peripherals" at bounding box center [370, 308] width 384 height 25
click at [178, 293] on input "d. EPP (Enhanced Parallel Port) optimized for peripherals" at bounding box center [178, 289] width 0 height 8
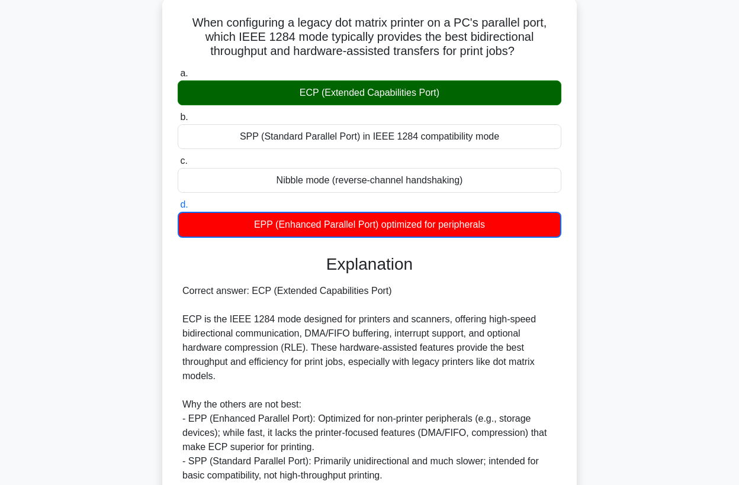
scroll to position [197, 0]
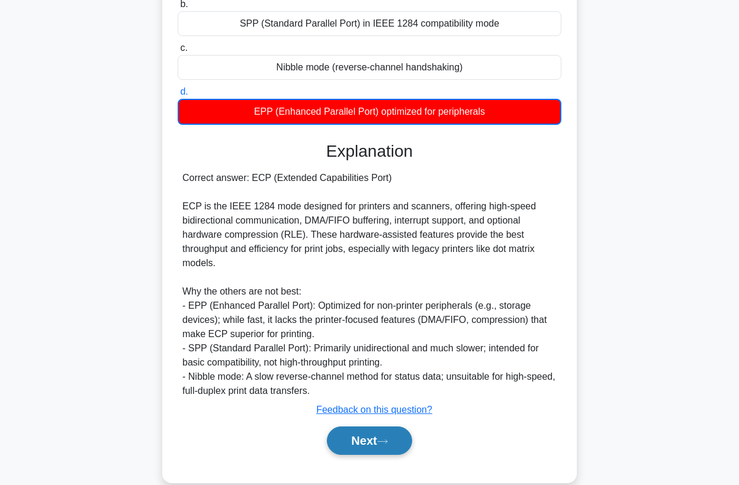
click at [374, 434] on button "Next" at bounding box center [369, 441] width 85 height 28
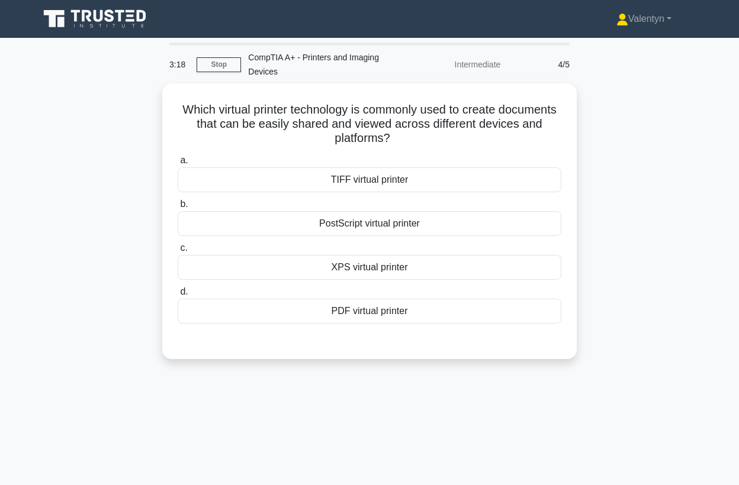
scroll to position [0, 0]
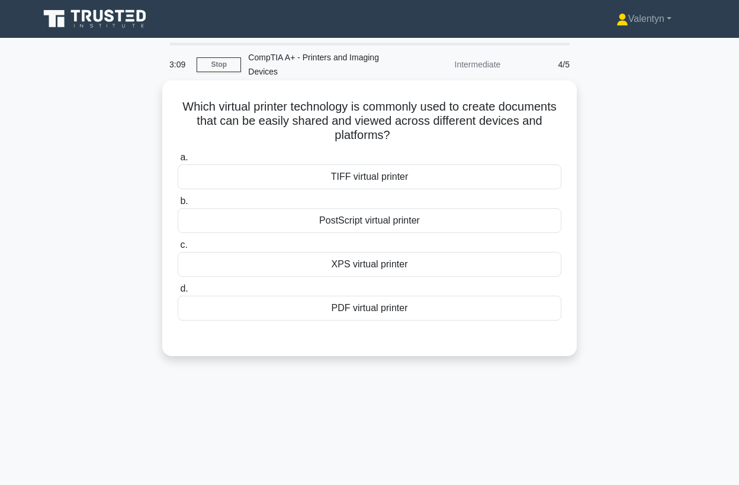
click at [384, 305] on div "PDF virtual printer" at bounding box center [370, 308] width 384 height 25
click at [178, 293] on input "d. PDF virtual printer" at bounding box center [178, 289] width 0 height 8
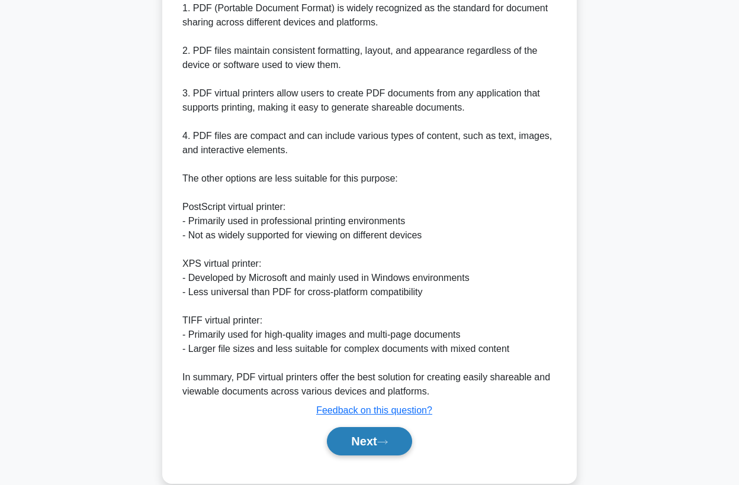
click at [360, 439] on button "Next" at bounding box center [369, 441] width 85 height 28
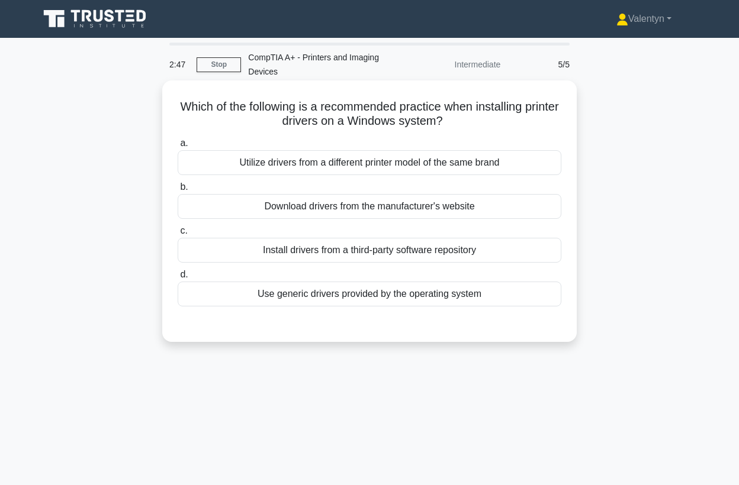
click at [395, 209] on div "Download drivers from the manufacturer's website" at bounding box center [370, 206] width 384 height 25
click at [178, 191] on input "b. Download drivers from the manufacturer's website" at bounding box center [178, 188] width 0 height 8
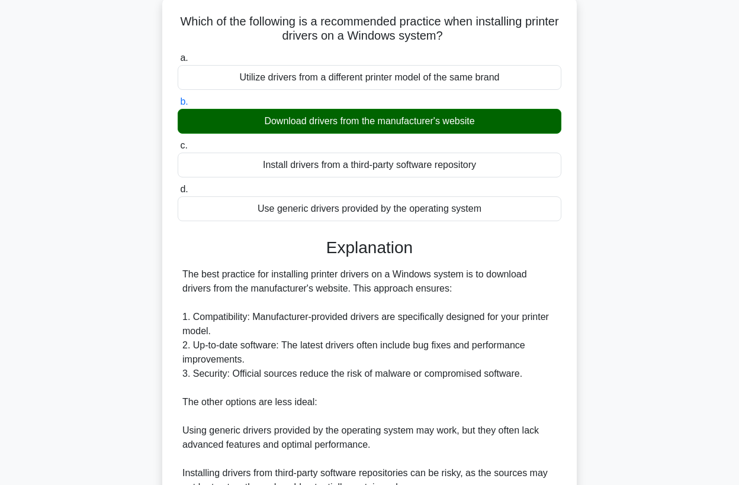
scroll to position [197, 0]
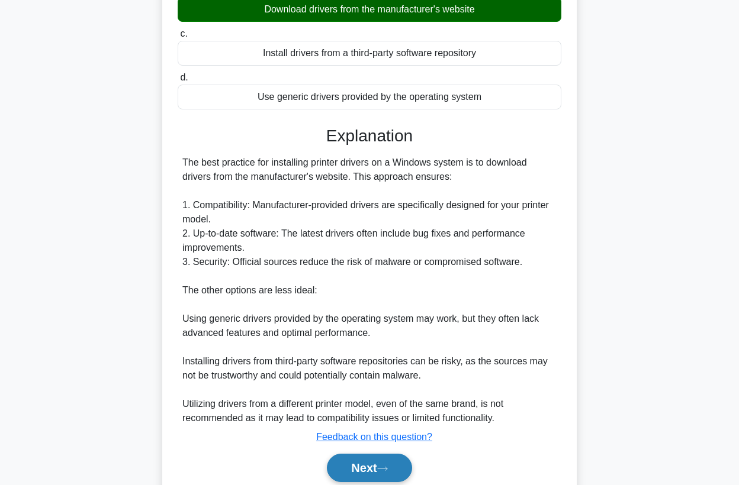
click at [366, 469] on button "Next" at bounding box center [369, 468] width 85 height 28
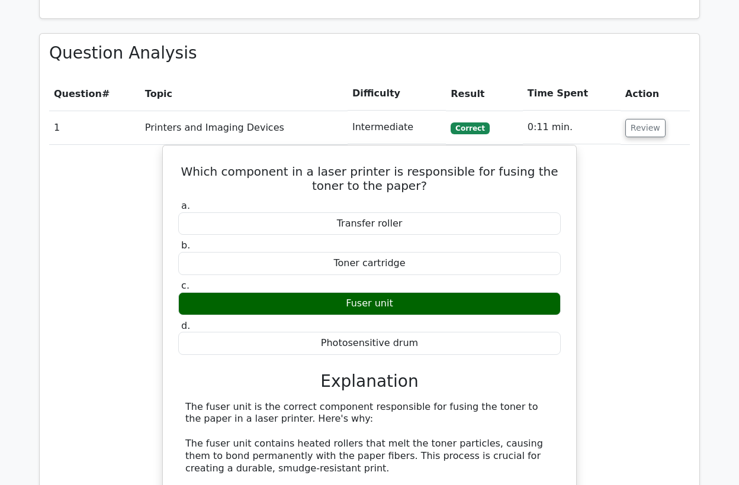
scroll to position [526, 0]
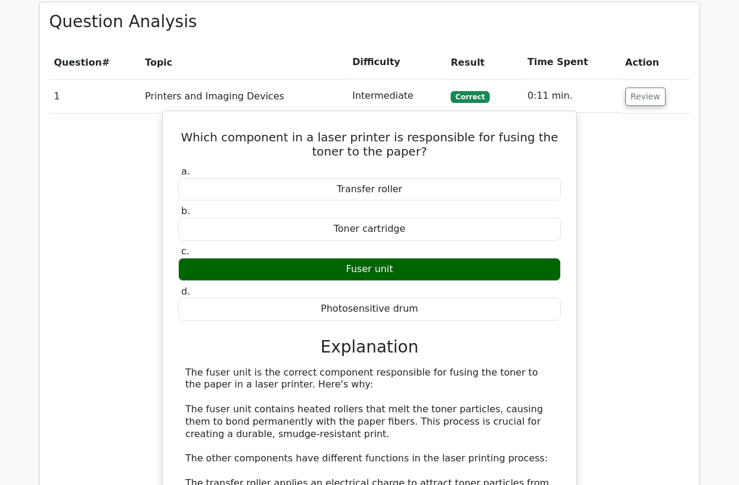
drag, startPoint x: 398, startPoint y: 272, endPoint x: 349, endPoint y: 266, distance: 48.9
click at [349, 266] on div "Fuser unit" at bounding box center [369, 269] width 382 height 23
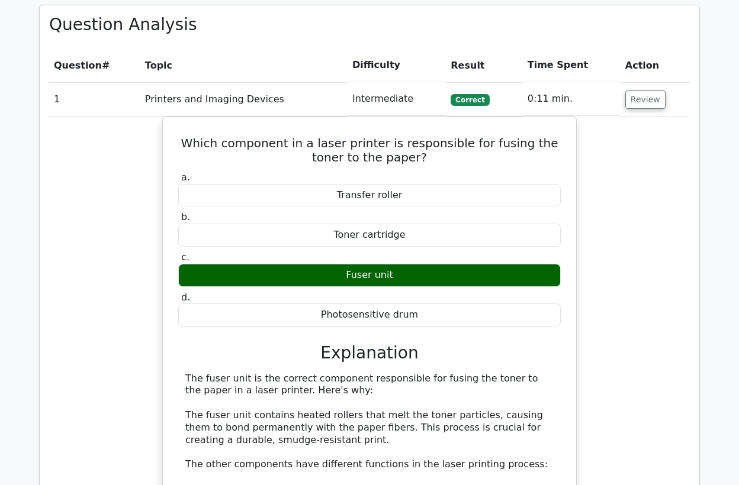
click at [342, 245] on div at bounding box center [342, 245] width 0 height 0
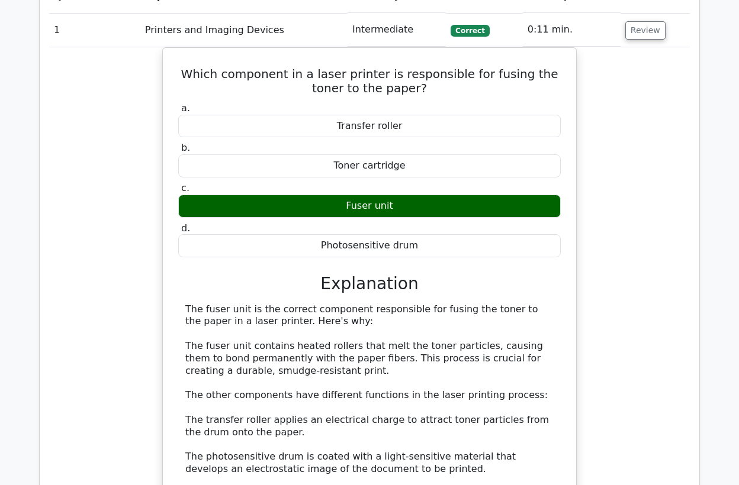
scroll to position [658, 0]
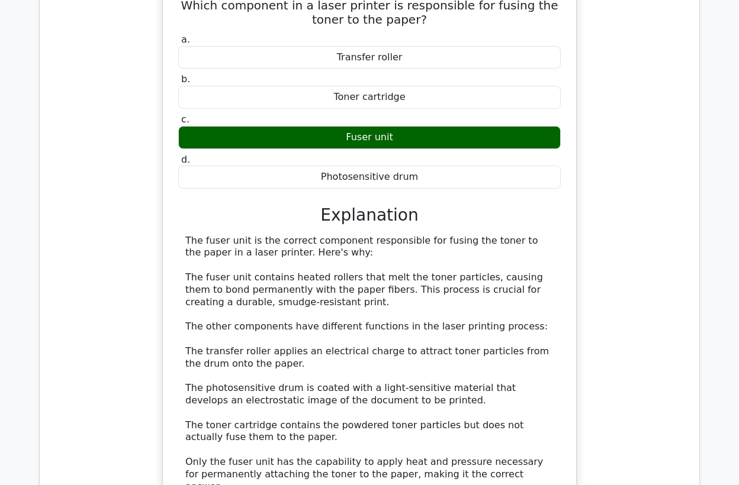
click at [224, 238] on div "The fuser unit is the correct component responsible for fusing the toner to the…" at bounding box center [369, 364] width 368 height 259
drag, startPoint x: 220, startPoint y: 238, endPoint x: 204, endPoint y: 239, distance: 16.0
click at [204, 239] on div "The fuser unit is the correct component responsible for fusing the toner to the…" at bounding box center [369, 364] width 368 height 259
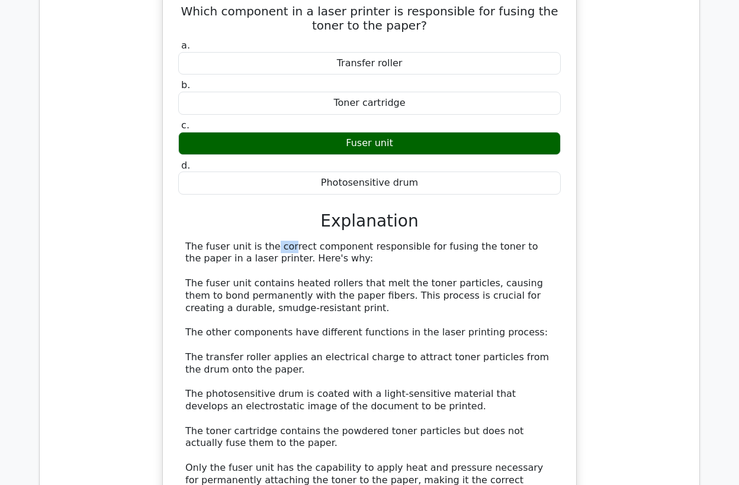
click at [196, 217] on div at bounding box center [196, 217] width 0 height 0
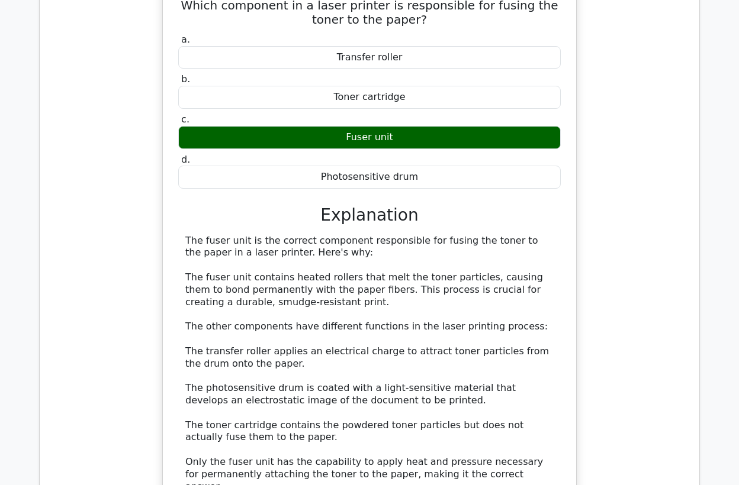
click at [536, 290] on div "The fuser unit is the correct component responsible for fusing the toner to the…" at bounding box center [369, 364] width 368 height 259
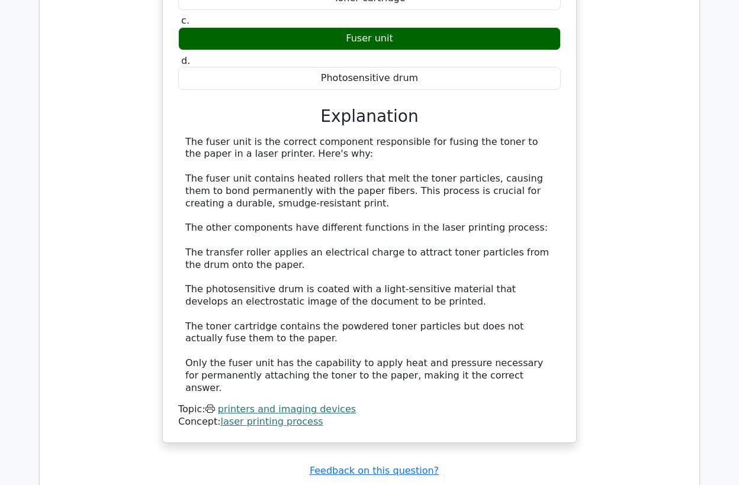
scroll to position [789, 0]
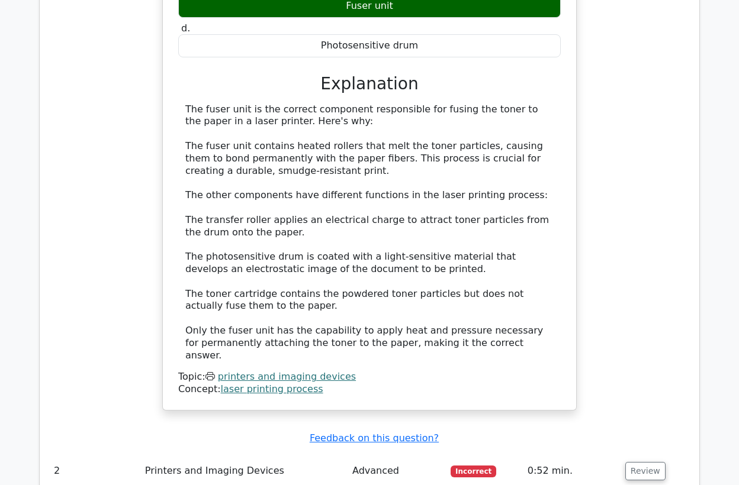
click at [217, 110] on div "The fuser unit is the correct component responsible for fusing the toner to the…" at bounding box center [369, 233] width 368 height 259
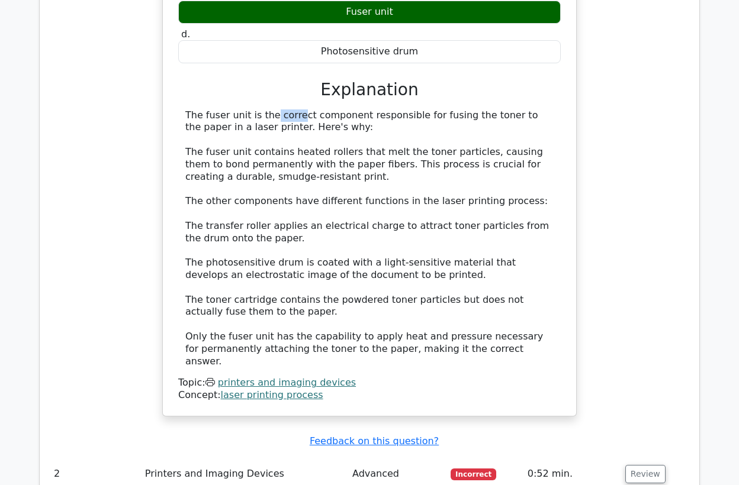
click at [209, 115] on div at bounding box center [209, 115] width 0 height 0
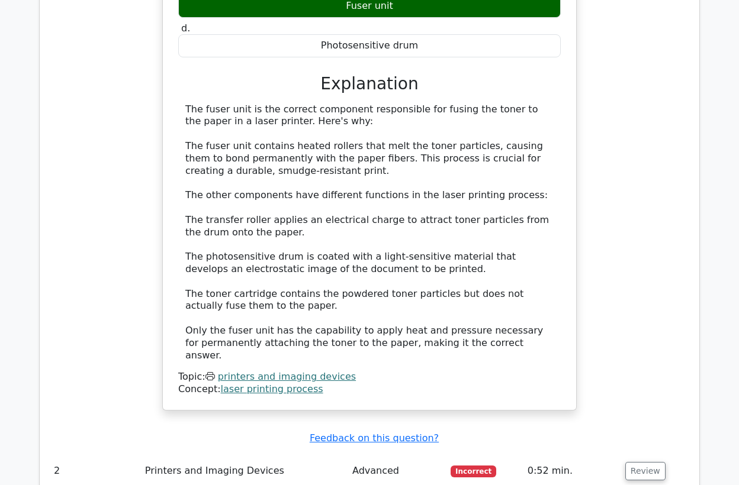
click at [565, 295] on div "Which component in a laser printer is responsible for fusing the toner to the p…" at bounding box center [370, 129] width 404 height 553
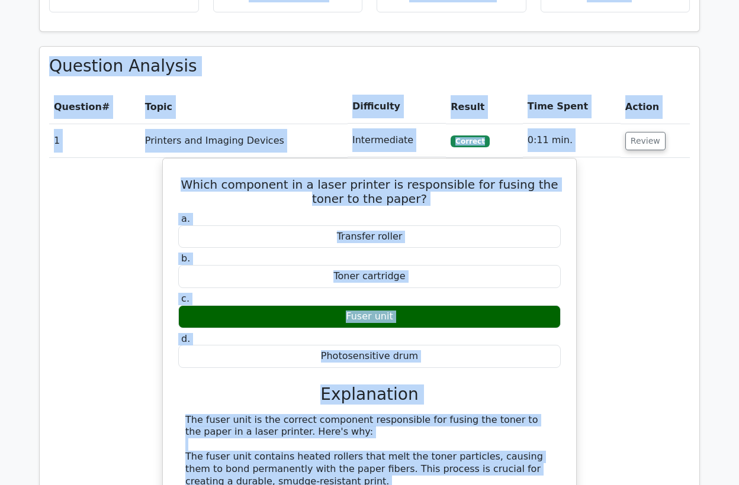
scroll to position [427, 0]
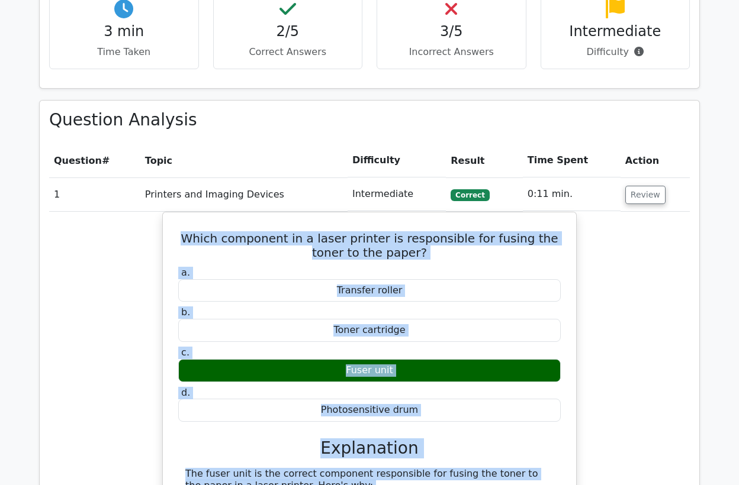
drag, startPoint x: 464, startPoint y: 326, endPoint x: 159, endPoint y: 224, distance: 321.4
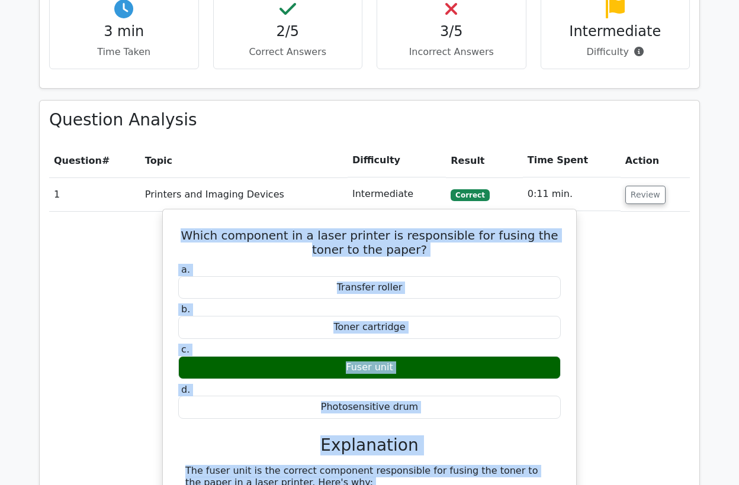
copy div "Which component in a laser printer is responsible for fusing the toner to the p…"
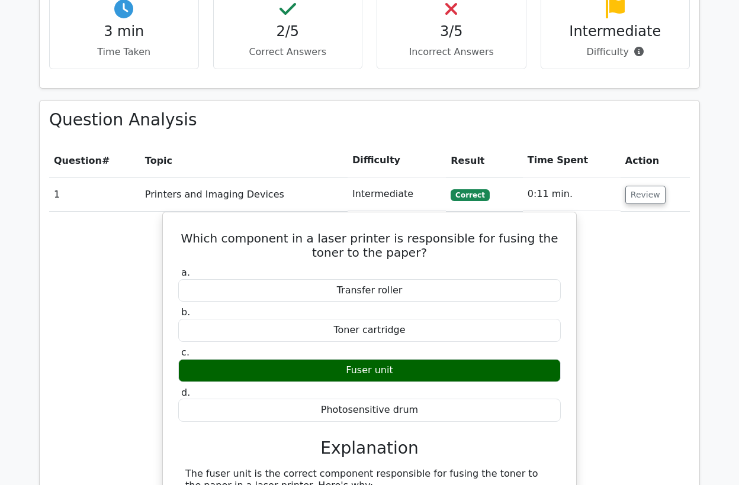
click at [305, 187] on td "Printers and Imaging Devices" at bounding box center [243, 195] width 207 height 34
click at [620, 191] on td "Review" at bounding box center [654, 195] width 69 height 34
click at [633, 197] on button "Review" at bounding box center [645, 195] width 40 height 18
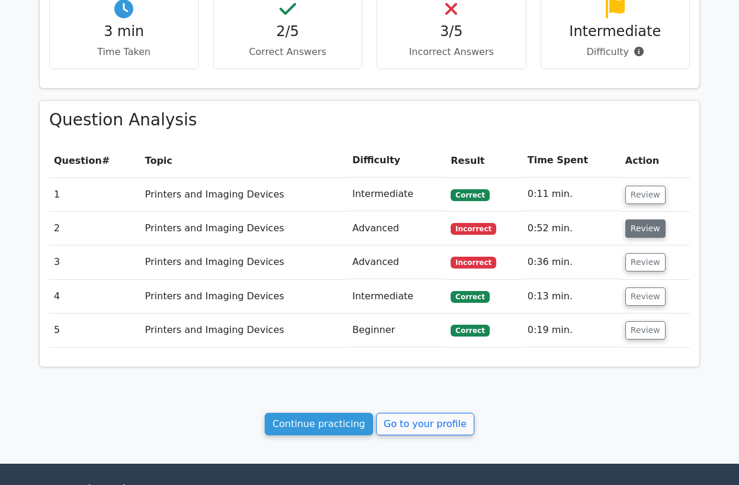
click at [635, 230] on button "Review" at bounding box center [645, 229] width 40 height 18
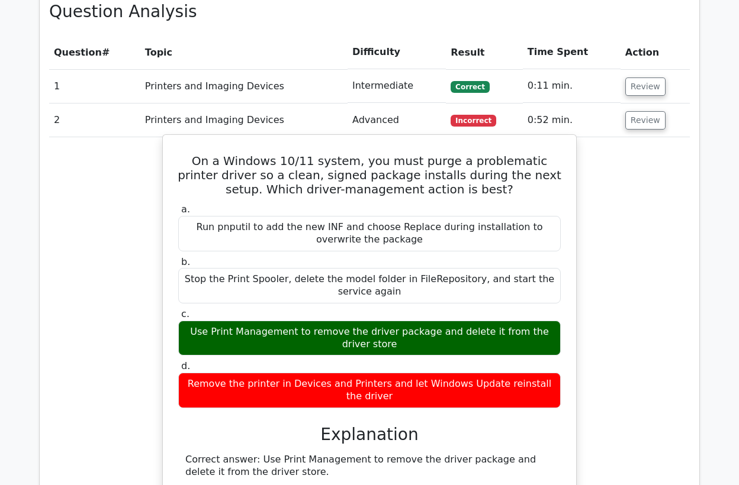
scroll to position [559, 0]
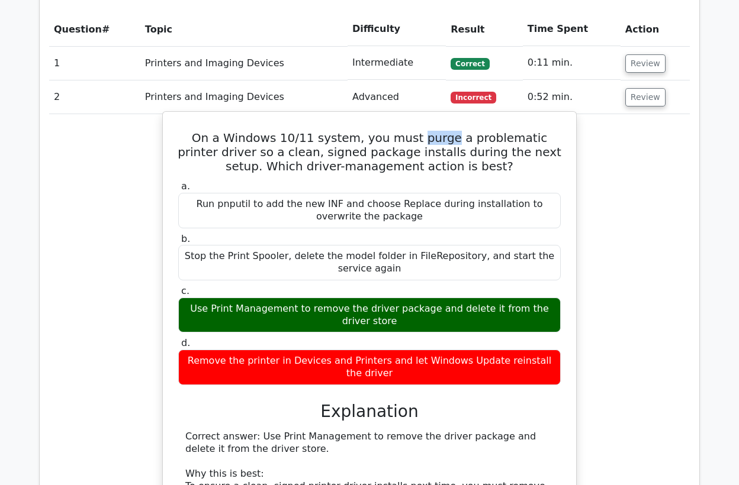
drag, startPoint x: 431, startPoint y: 140, endPoint x: 401, endPoint y: 136, distance: 29.9
click at [401, 136] on h5 "On a Windows 10/11 system, you must purge a problematic printer driver so a cle…" at bounding box center [369, 152] width 385 height 43
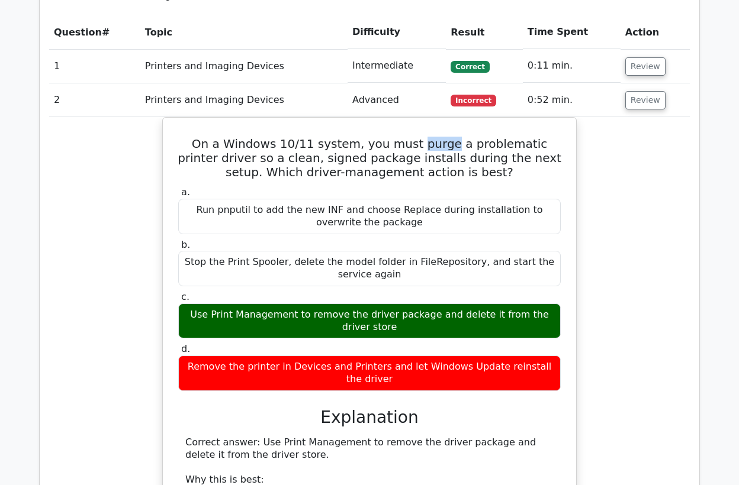
click at [394, 112] on div at bounding box center [394, 112] width 0 height 0
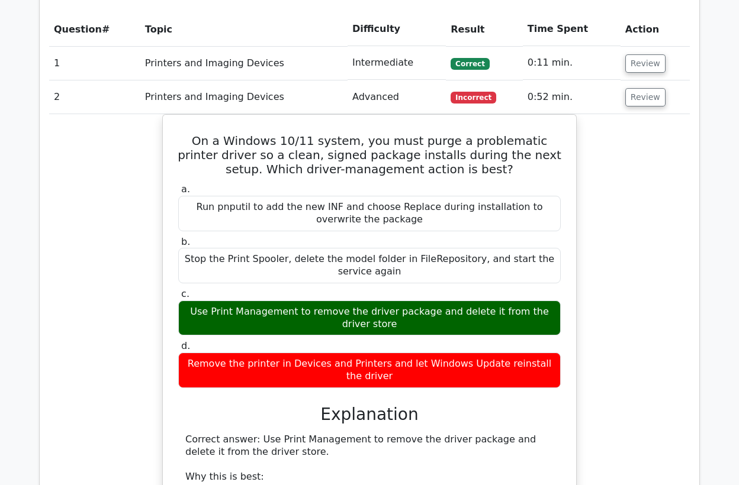
click at [632, 195] on div "On a Windows 10/11 system, you must purge a problematic printer driver so a cle…" at bounding box center [369, 447] width 640 height 666
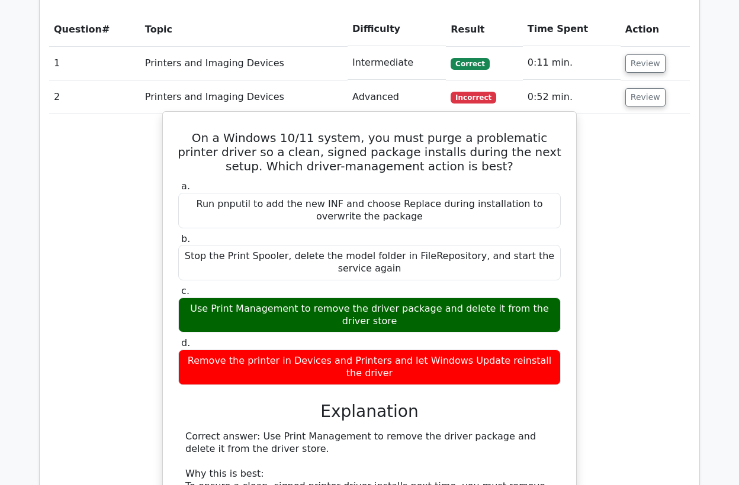
drag, startPoint x: 294, startPoint y: 305, endPoint x: 213, endPoint y: 304, distance: 81.7
click at [213, 304] on div "Use Print Management to remove the driver package and delete it from the driver…" at bounding box center [369, 316] width 382 height 36
copy div "Print Management"
drag, startPoint x: 385, startPoint y: 320, endPoint x: 443, endPoint y: 308, distance: 59.3
click at [443, 308] on div "Use Print Management to remove the driver package and delete it from the driver…" at bounding box center [369, 316] width 382 height 36
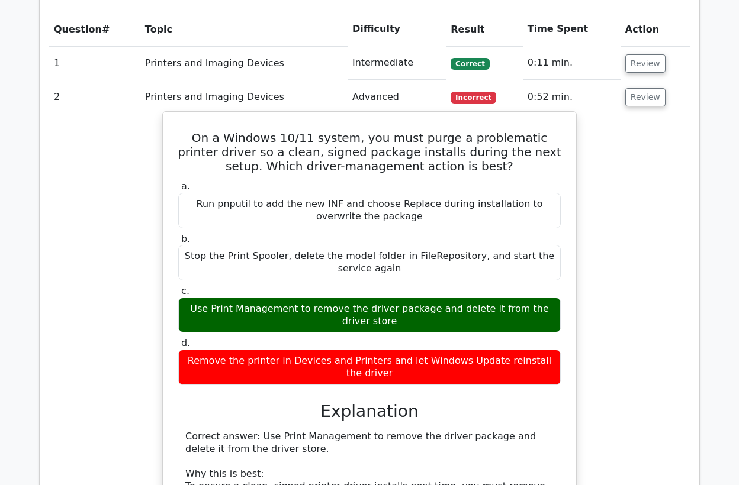
copy div "delete it from the driver store"
click at [392, 316] on div "Use Print Management to remove the driver package and delete it from the driver…" at bounding box center [369, 316] width 382 height 36
drag, startPoint x: 384, startPoint y: 318, endPoint x: 360, endPoint y: 307, distance: 26.7
click at [360, 307] on div "Use Print Management to remove the driver package and delete it from the driver…" at bounding box center [369, 316] width 382 height 36
copy div "driver package and delete it from the driver store"
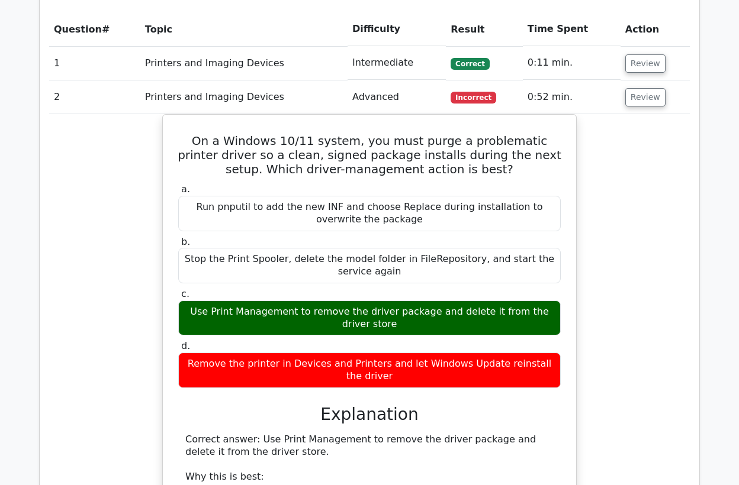
click at [608, 330] on div "On a Windows 10/11 system, you must purge a problematic printer driver so a cle…" at bounding box center [369, 447] width 640 height 666
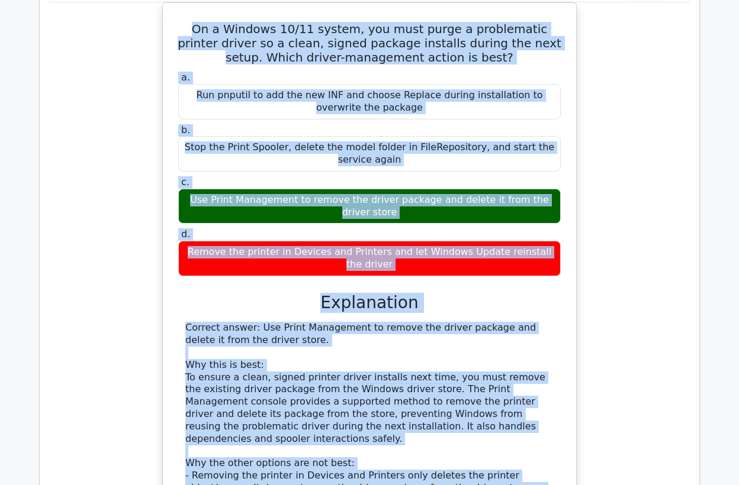
scroll to position [636, 0]
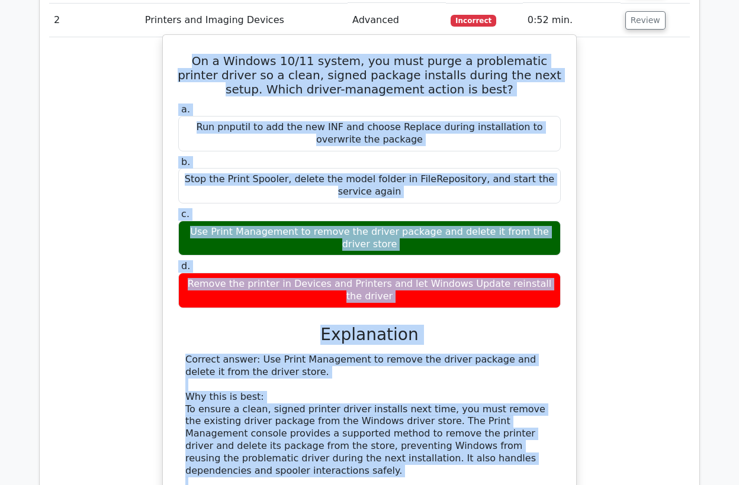
drag, startPoint x: 284, startPoint y: 431, endPoint x: 170, endPoint y: 54, distance: 393.3
click at [170, 54] on div "On a Windows 10/11 system, you must purge a problematic printer driver so a cle…" at bounding box center [370, 360] width 404 height 641
copy div "On a Windows 10/11 system, you must purge a problematic printer driver so a cle…"
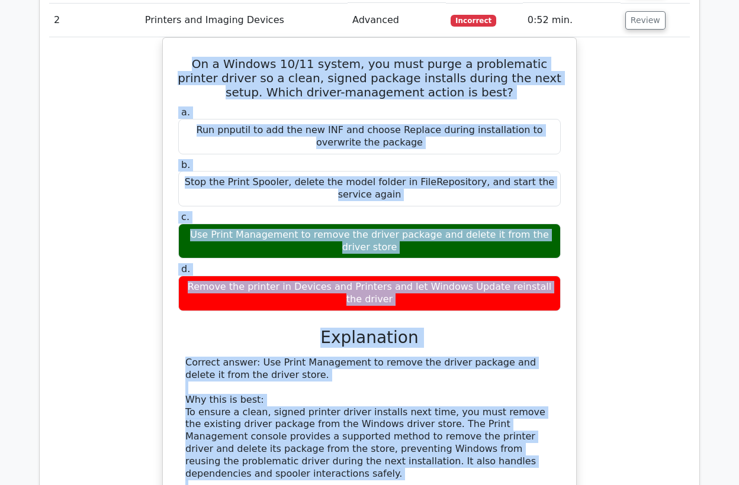
drag, startPoint x: 85, startPoint y: 58, endPoint x: 146, endPoint y: 53, distance: 60.6
click at [85, 59] on div "On a Windows 10/11 system, you must purge a problematic printer driver so a cle…" at bounding box center [369, 370] width 640 height 666
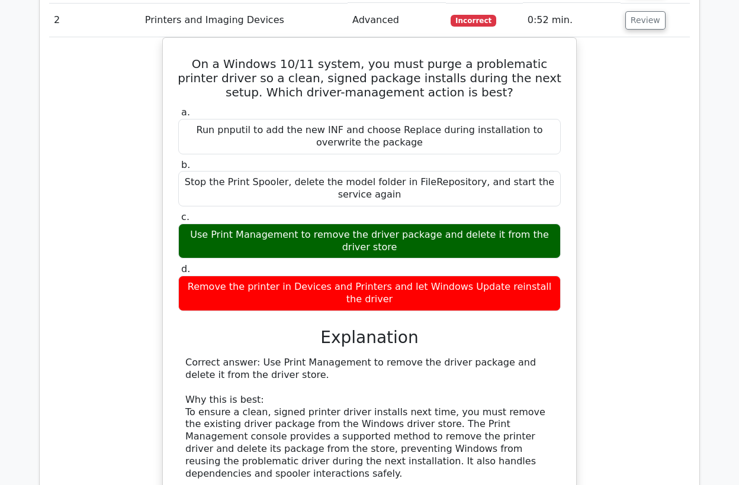
drag, startPoint x: 640, startPoint y: 20, endPoint x: 581, endPoint y: 37, distance: 60.9
click at [639, 21] on button "Review" at bounding box center [645, 20] width 40 height 18
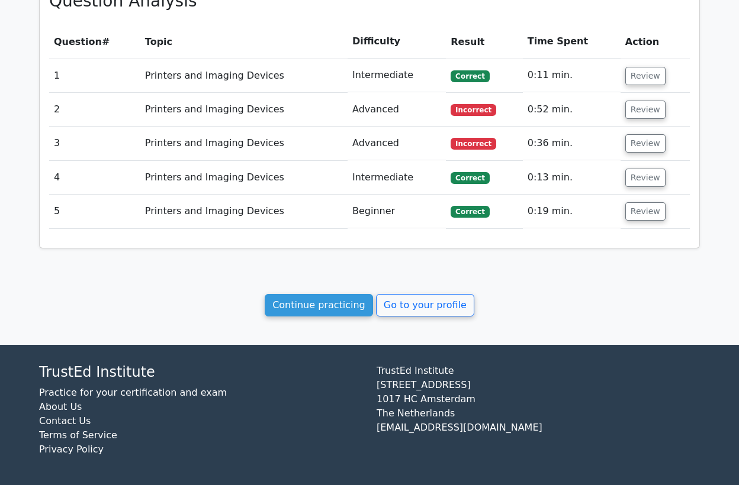
scroll to position [545, 0]
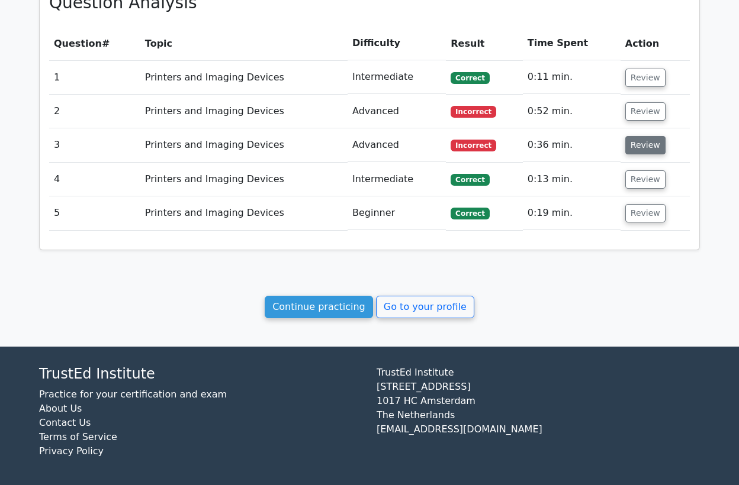
click at [634, 143] on button "Review" at bounding box center [645, 145] width 40 height 18
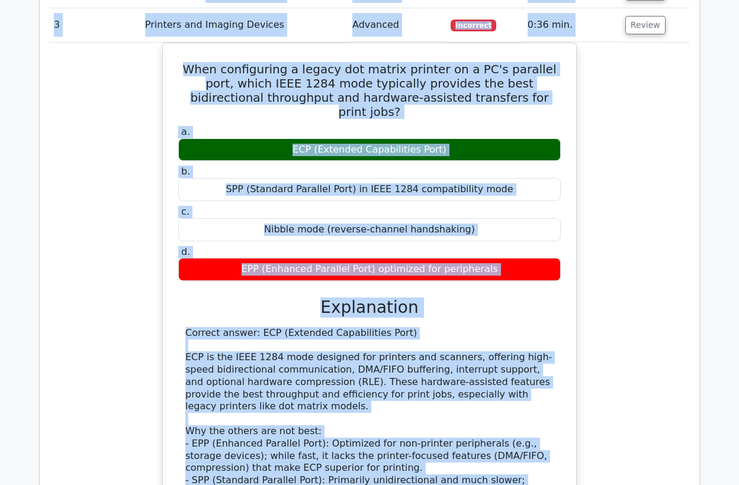
scroll to position [625, 0]
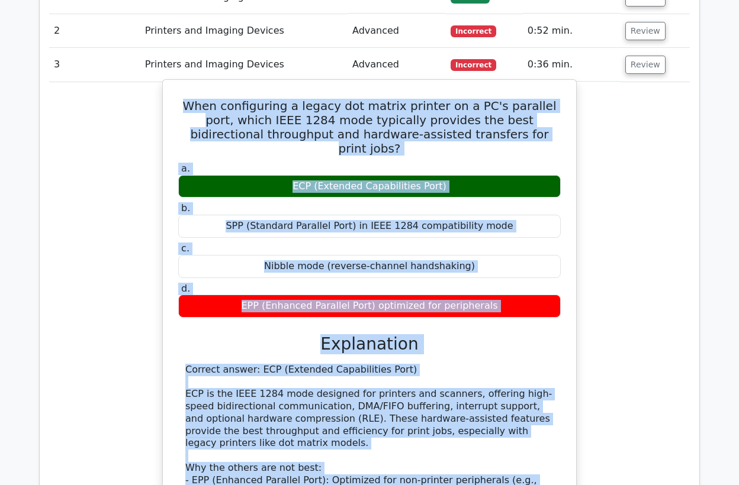
drag, startPoint x: 357, startPoint y: 423, endPoint x: 189, endPoint y: 101, distance: 362.5
click at [189, 101] on div "When configuring a legacy dot matrix printer on a PC's parallel port, which IEE…" at bounding box center [370, 345] width 404 height 520
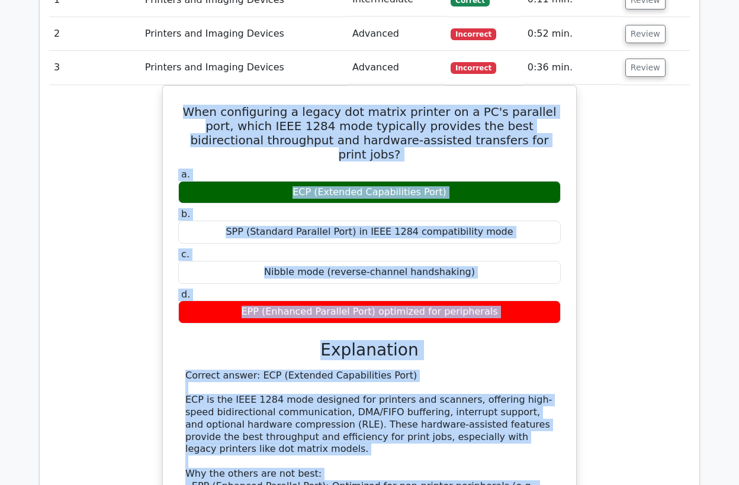
copy div "When configuring a legacy dot matrix printer on a PC's parallel port, which IEE…"
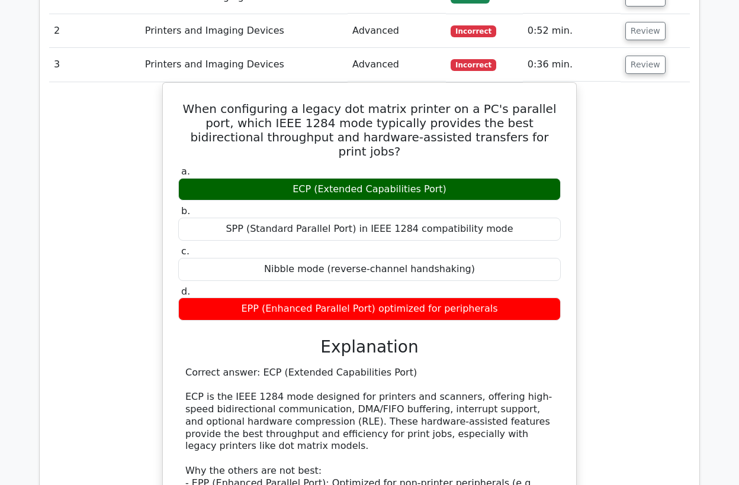
click at [291, 59] on td "Printers and Imaging Devices" at bounding box center [243, 65] width 207 height 34
click at [649, 65] on button "Review" at bounding box center [645, 65] width 40 height 18
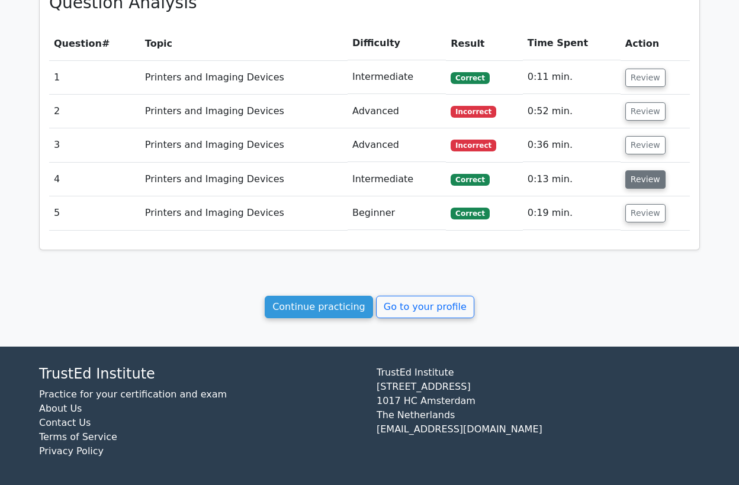
click at [629, 177] on button "Review" at bounding box center [645, 179] width 40 height 18
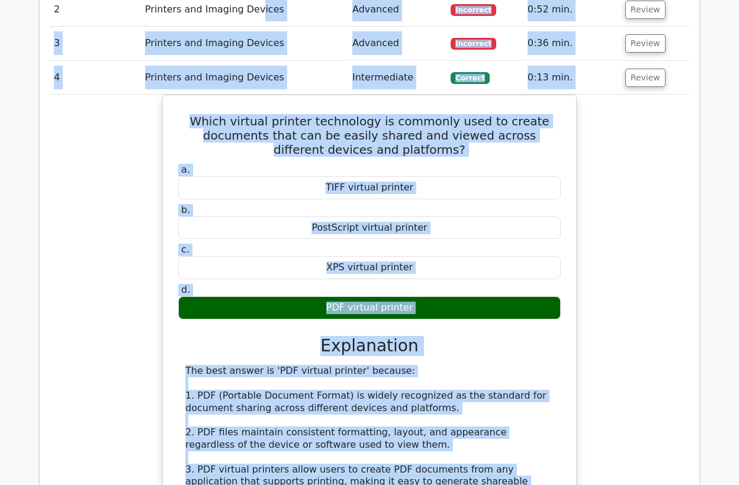
scroll to position [607, 0]
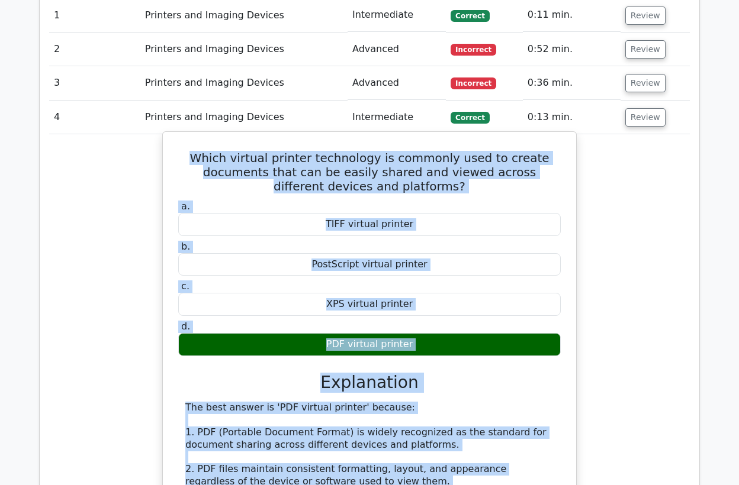
drag, startPoint x: 437, startPoint y: 432, endPoint x: 172, endPoint y: 153, distance: 385.6
click at [172, 153] on div "Which virtual printer technology is commonly used to create documents that can …" at bounding box center [370, 488] width 404 height 703
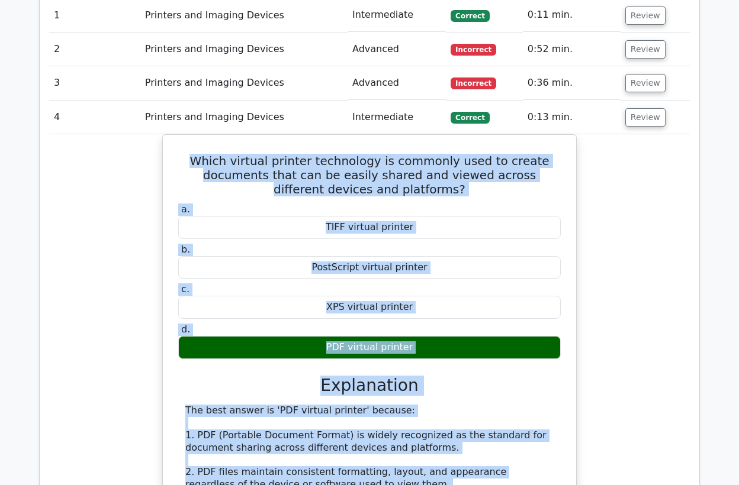
copy div "Which virtual printer technology is commonly used to create documents that can …"
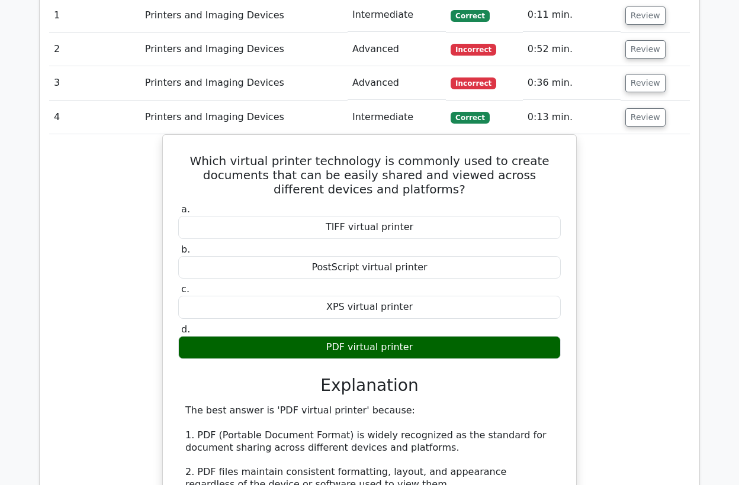
click at [204, 110] on td "Printers and Imaging Devices" at bounding box center [243, 118] width 207 height 34
click at [638, 117] on button "Review" at bounding box center [645, 117] width 40 height 18
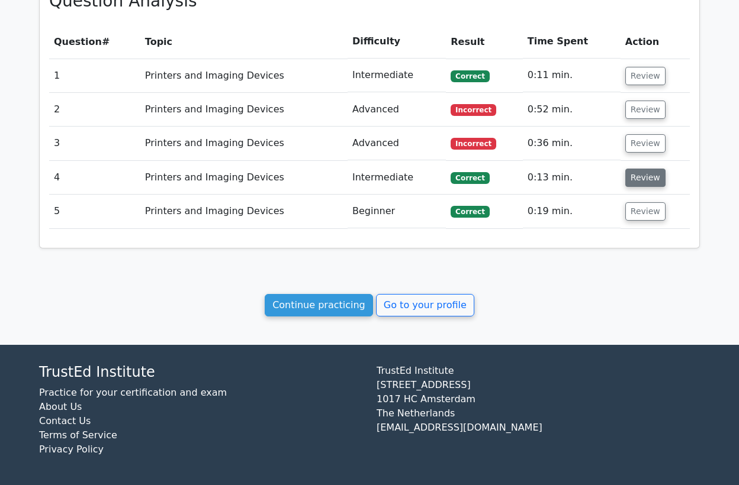
scroll to position [545, 0]
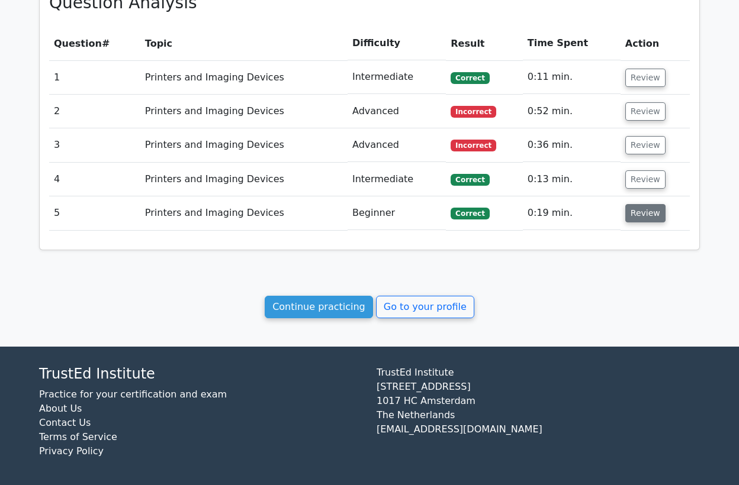
click at [640, 210] on button "Review" at bounding box center [645, 213] width 40 height 18
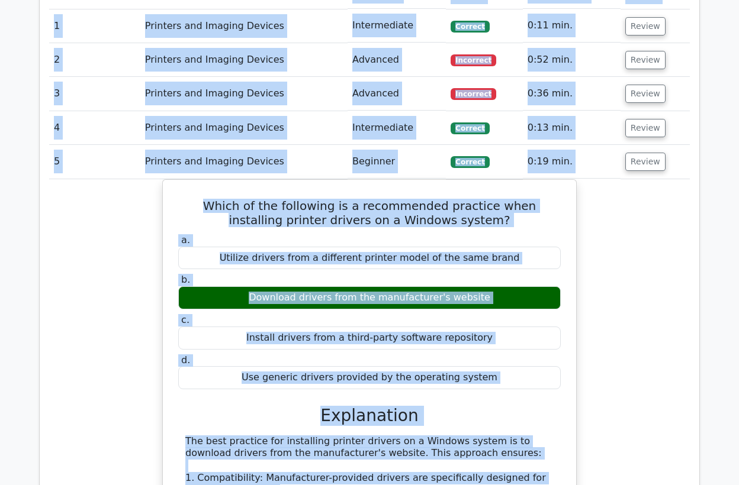
scroll to position [533, 0]
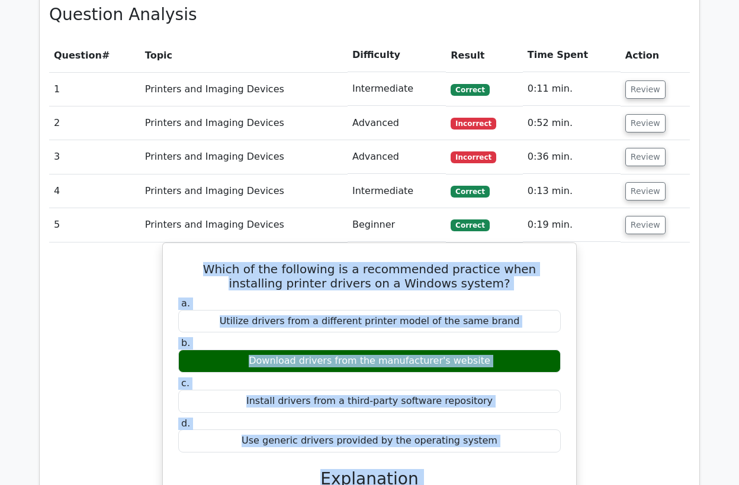
drag, startPoint x: 503, startPoint y: 385, endPoint x: 163, endPoint y: 257, distance: 363.4
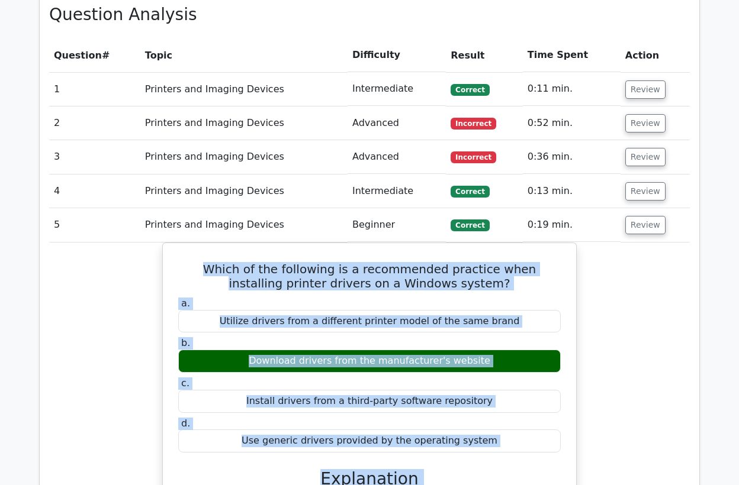
copy div "Which of the following is a recommended practice when installing printer driver…"
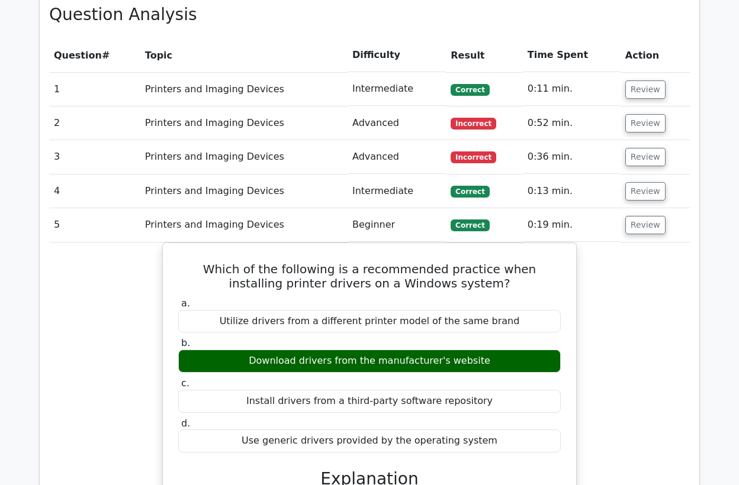
drag, startPoint x: 100, startPoint y: 228, endPoint x: 230, endPoint y: 232, distance: 129.7
click at [101, 227] on td "5" at bounding box center [94, 225] width 91 height 34
click at [641, 230] on button "Review" at bounding box center [645, 225] width 40 height 18
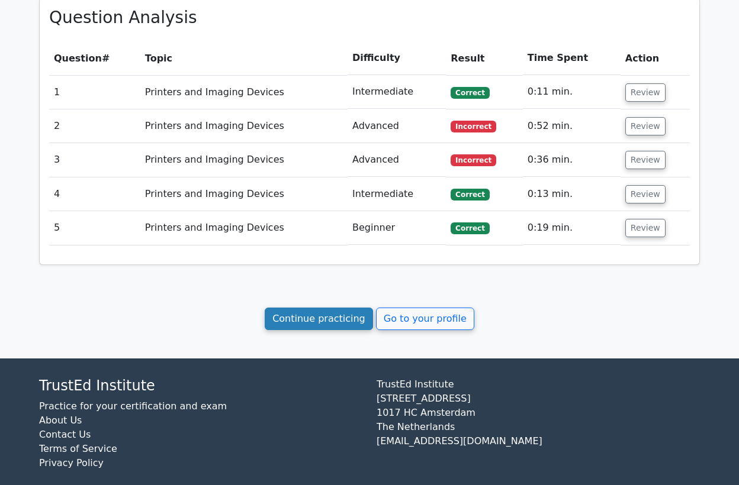
click at [350, 316] on link "Continue practicing" at bounding box center [319, 319] width 108 height 22
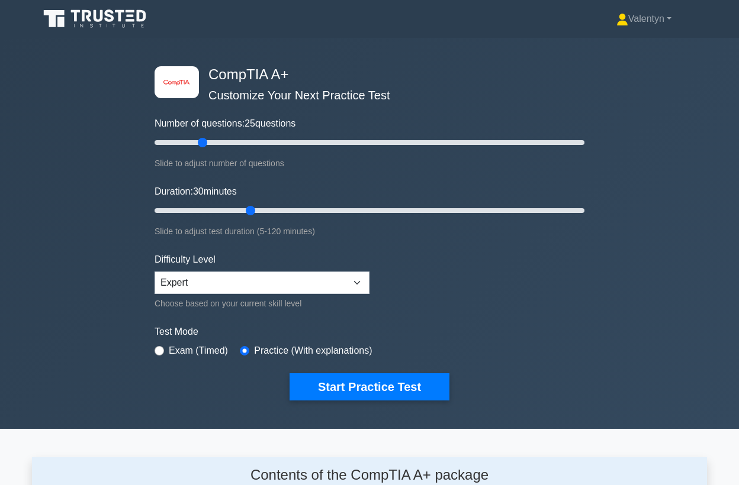
scroll to position [1635, 0]
